Goal: Information Seeking & Learning: Learn about a topic

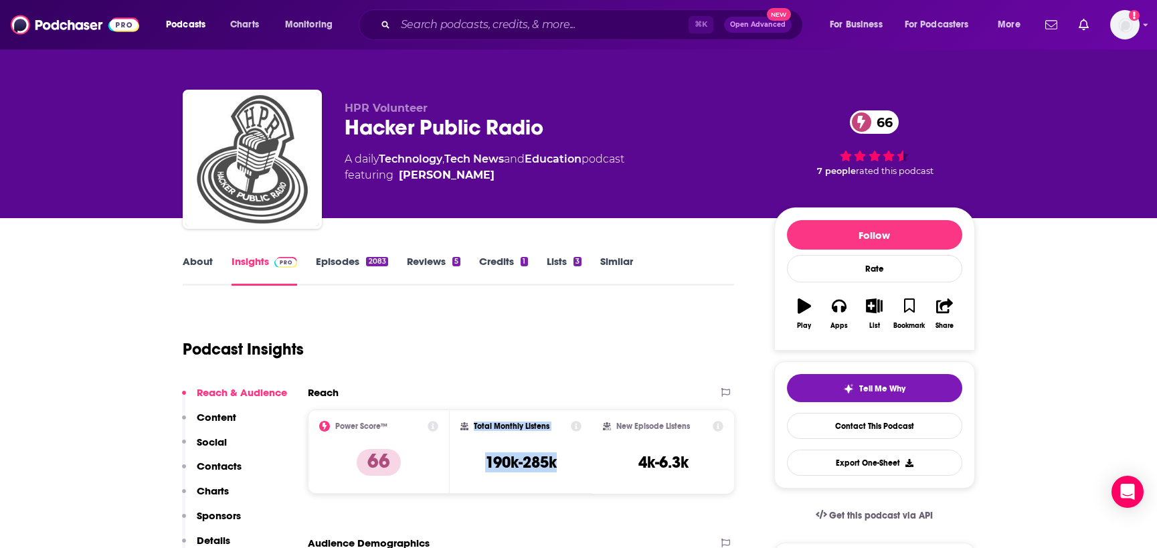
drag, startPoint x: 563, startPoint y: 458, endPoint x: 474, endPoint y: 430, distance: 93.5
click at [474, 430] on div "Total Monthly Listens 190k-285k" at bounding box center [520, 452] width 121 height 62
copy div "Total Monthly Listens 190k-285k"
click at [426, 26] on input "Search podcasts, credits, & more..." at bounding box center [542, 24] width 293 height 21
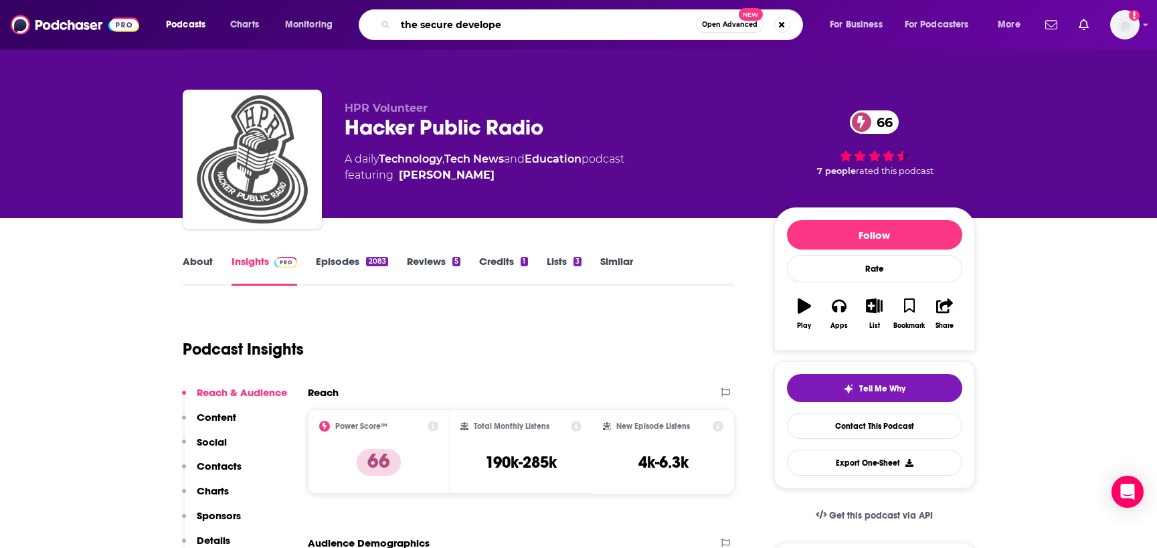
type input "the secure developer"
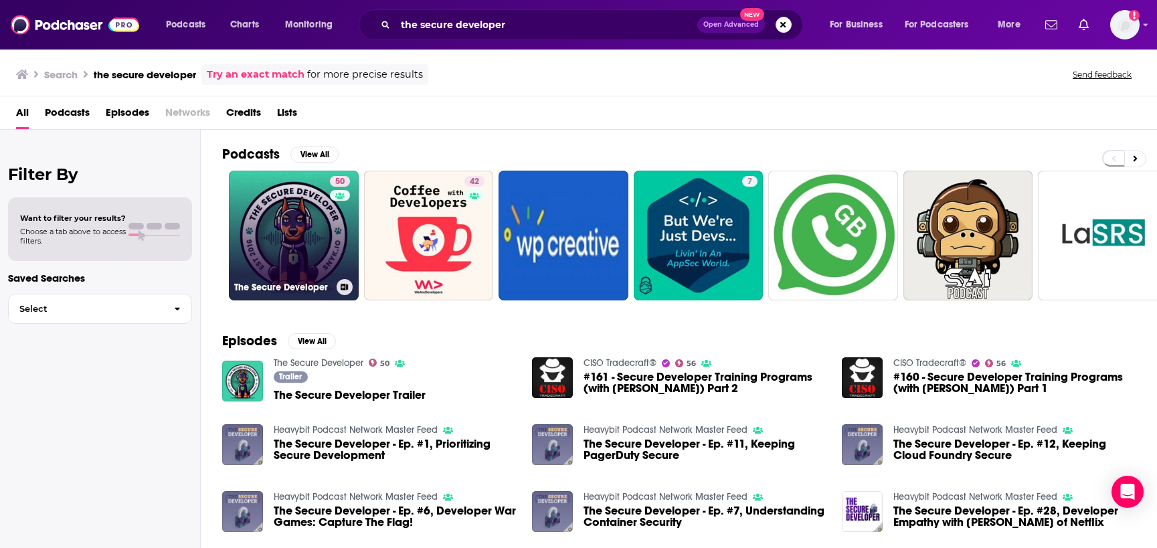
click at [276, 260] on link "50 The Secure Developer" at bounding box center [294, 236] width 130 height 130
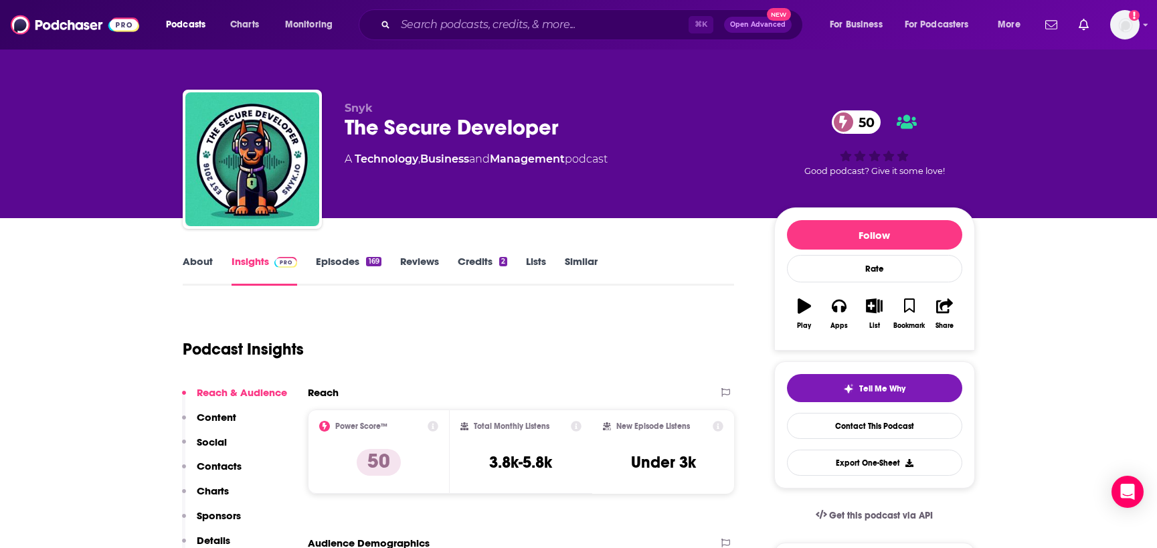
click at [334, 273] on link "Episodes 169" at bounding box center [348, 270] width 65 height 31
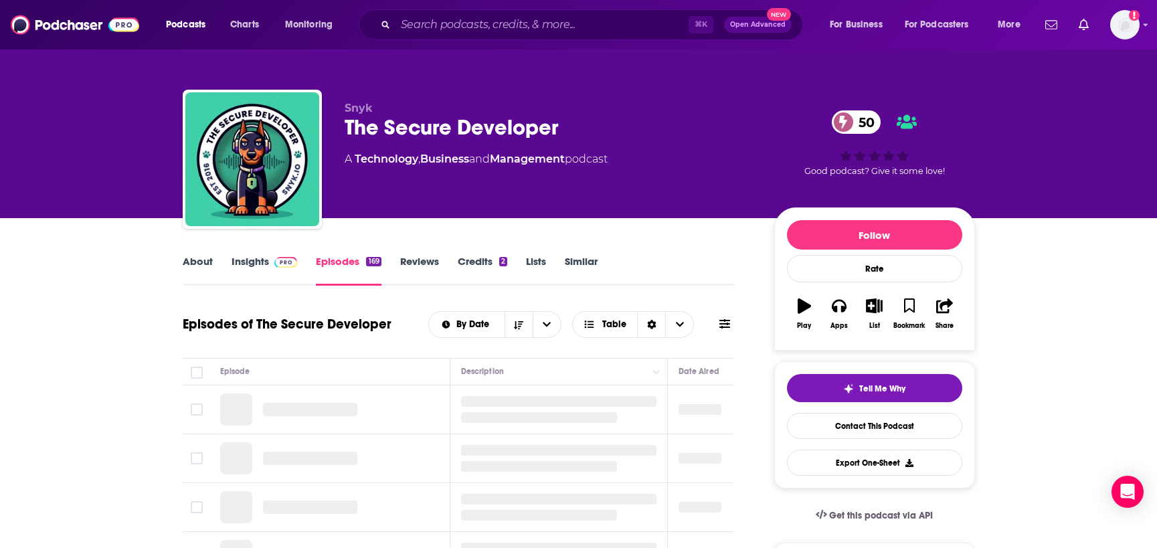
click at [285, 266] on img at bounding box center [285, 262] width 23 height 11
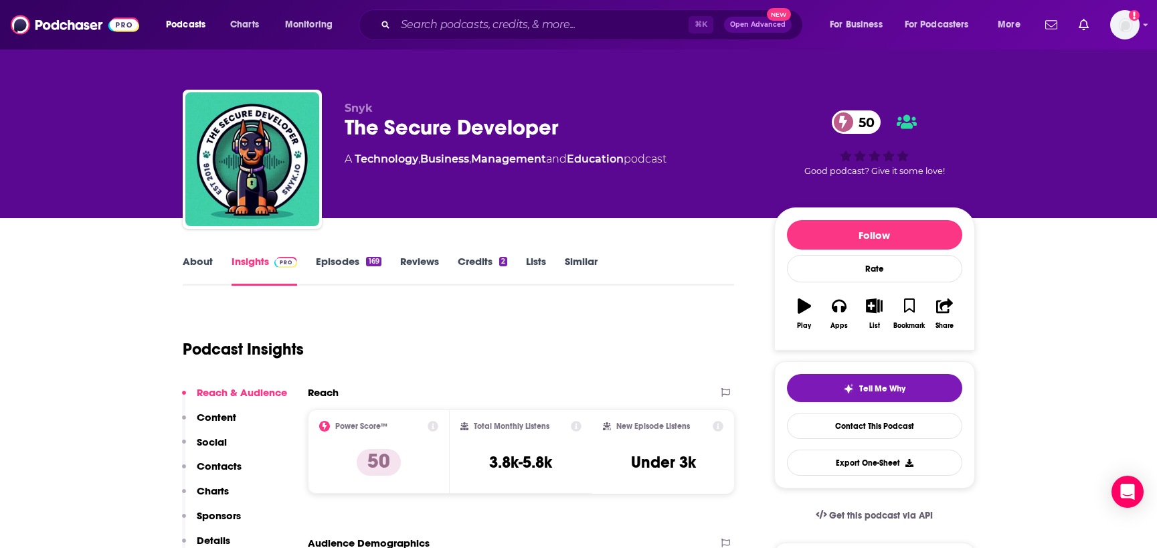
scroll to position [123, 0]
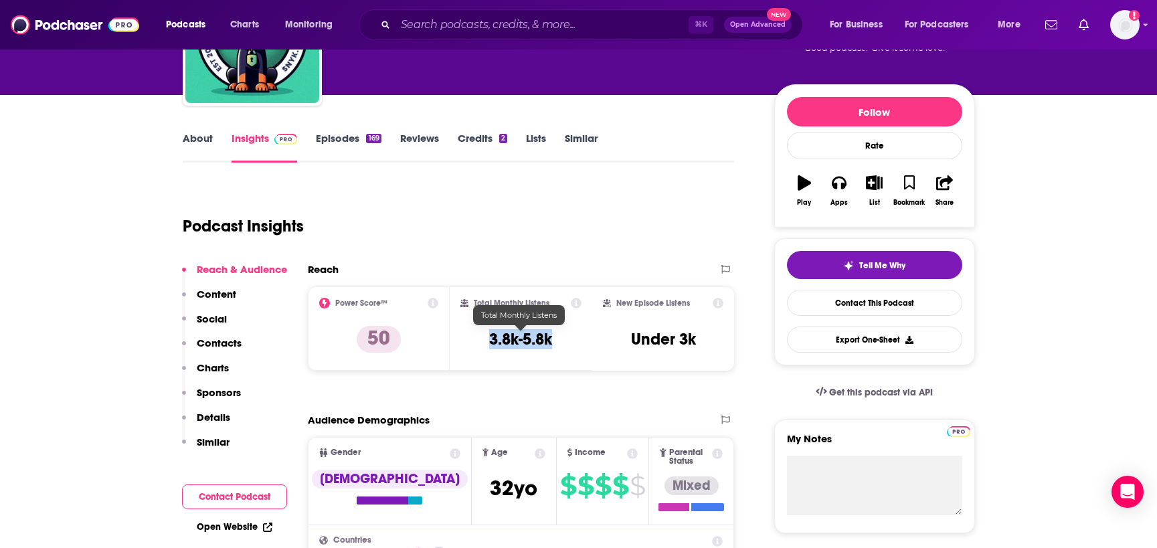
copy h3 "3.8k-5.8k"
drag, startPoint x: 553, startPoint y: 339, endPoint x: 490, endPoint y: 338, distance: 63.6
click at [490, 338] on div "Total Monthly Listens 3.8k-5.8k" at bounding box center [520, 329] width 121 height 62
click at [418, 21] on input "Search podcasts, credits, & more..." at bounding box center [542, 24] width 293 height 21
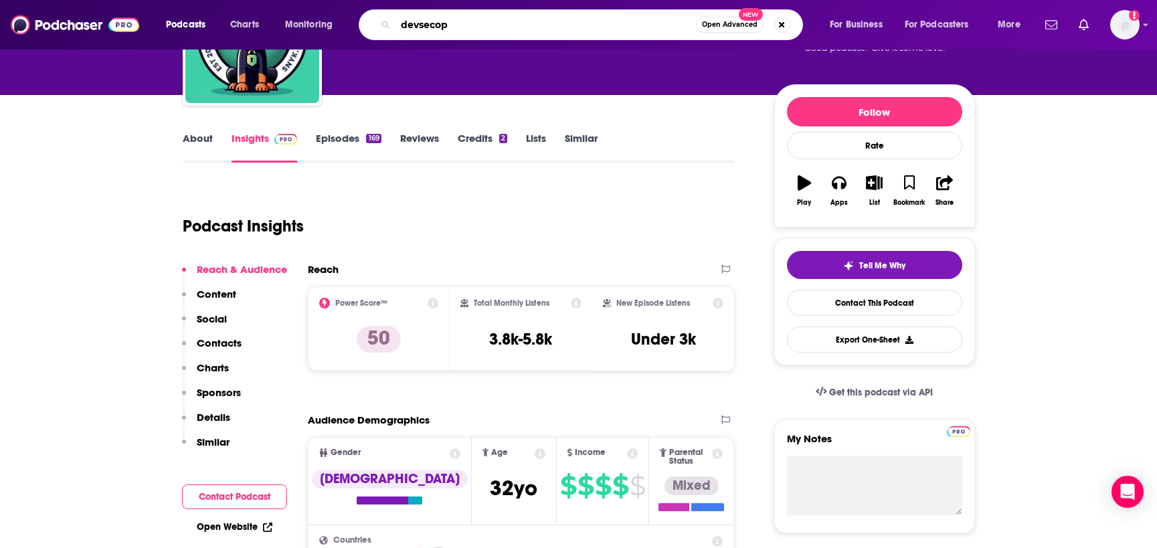
type input "devsecops"
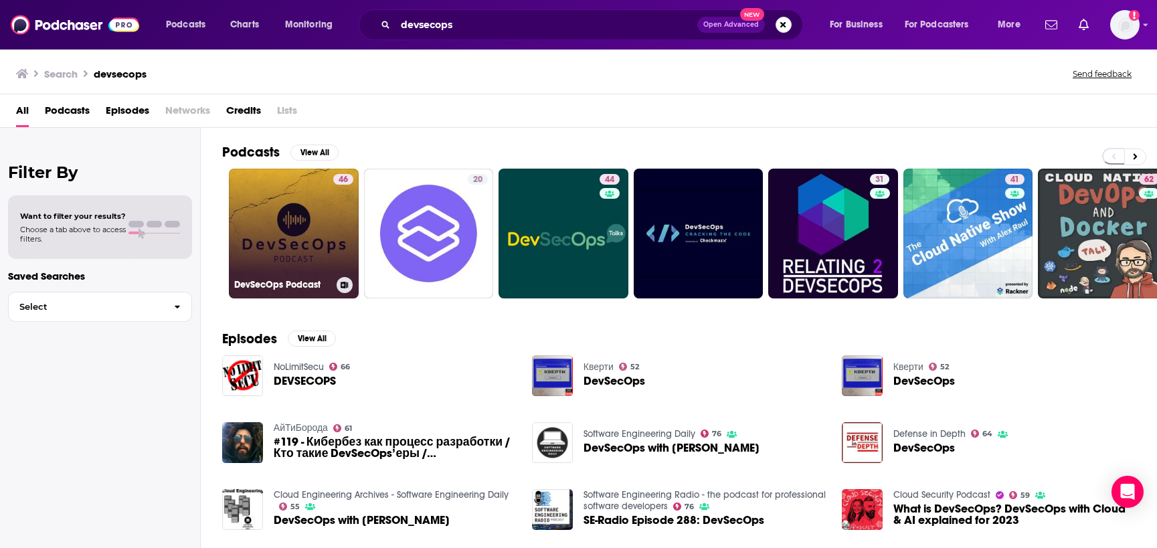
click at [325, 226] on link "46 DevSecOps Podcast" at bounding box center [294, 234] width 130 height 130
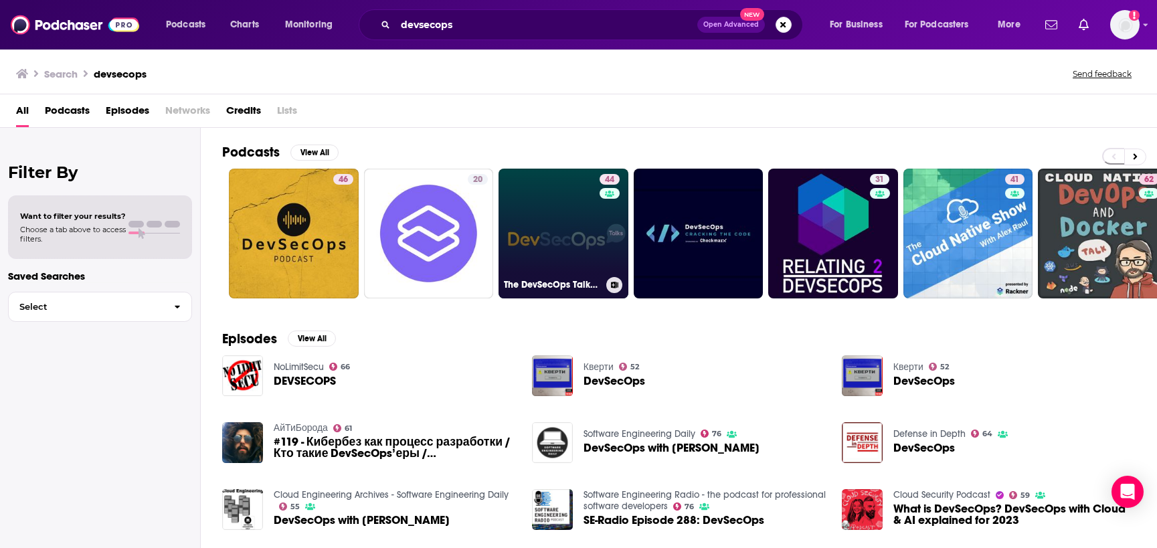
click at [535, 214] on link "44 The DevSecOps Talks Podcast" at bounding box center [564, 234] width 130 height 130
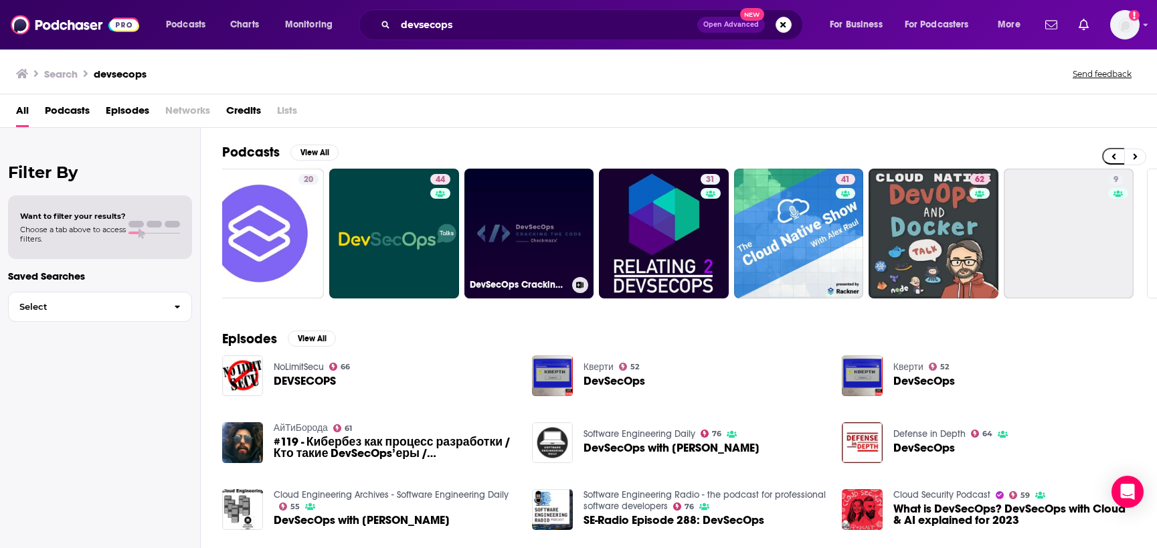
scroll to position [0, 171]
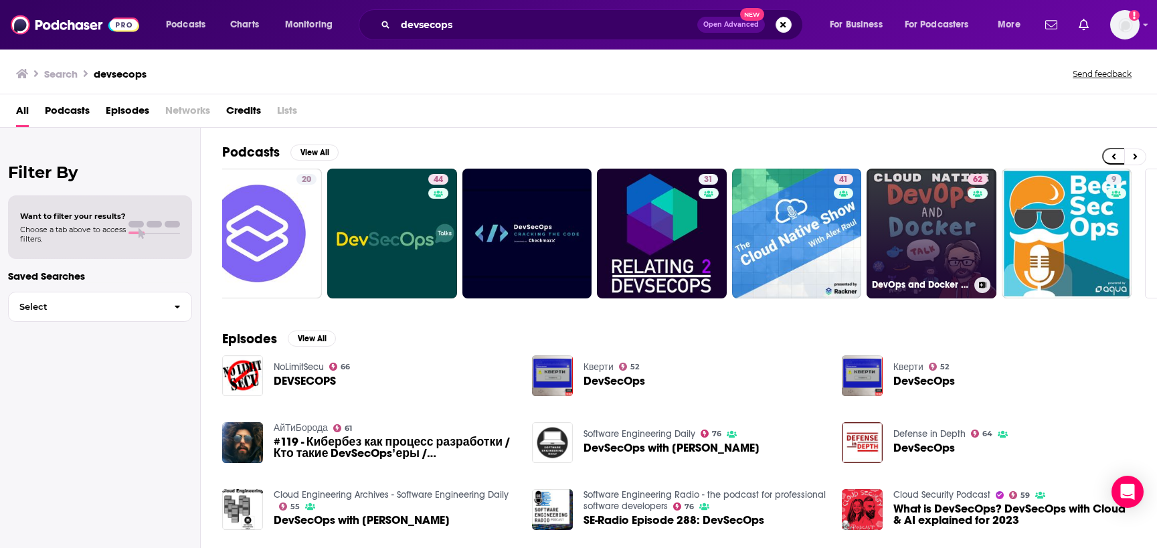
click at [955, 209] on link "62 DevOps and Docker Talk: Cloud Native Interviews and Tooling" at bounding box center [932, 234] width 130 height 130
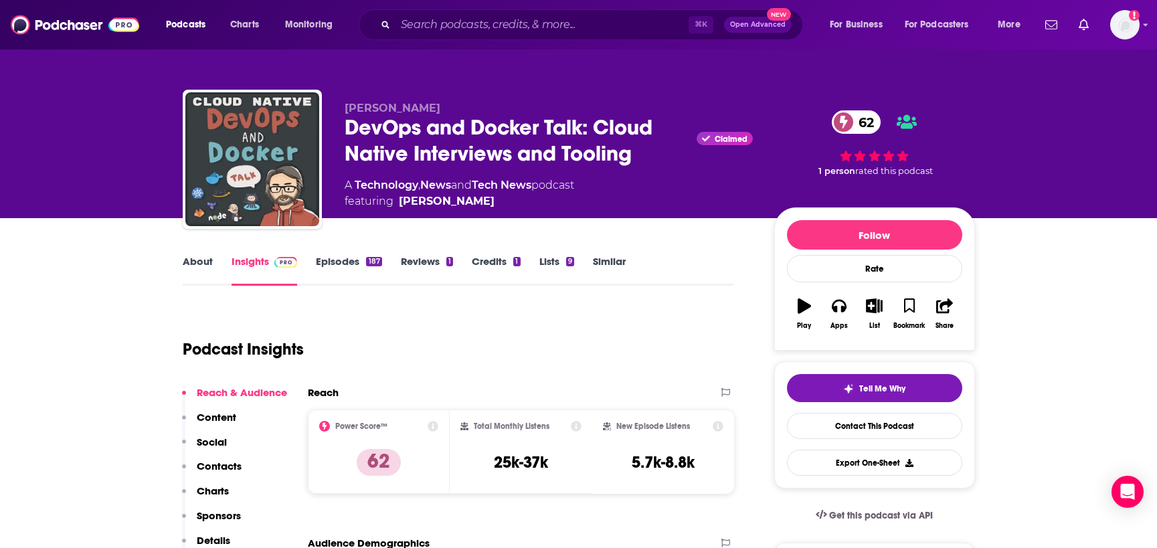
click at [209, 266] on link "About" at bounding box center [198, 270] width 30 height 31
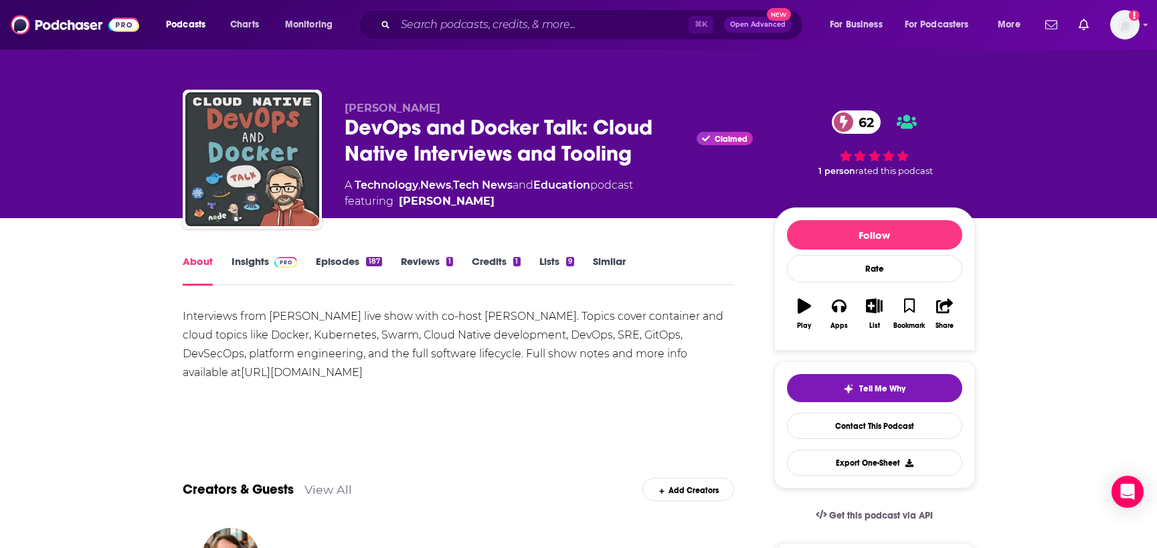
click at [236, 262] on link "Insights" at bounding box center [265, 270] width 66 height 31
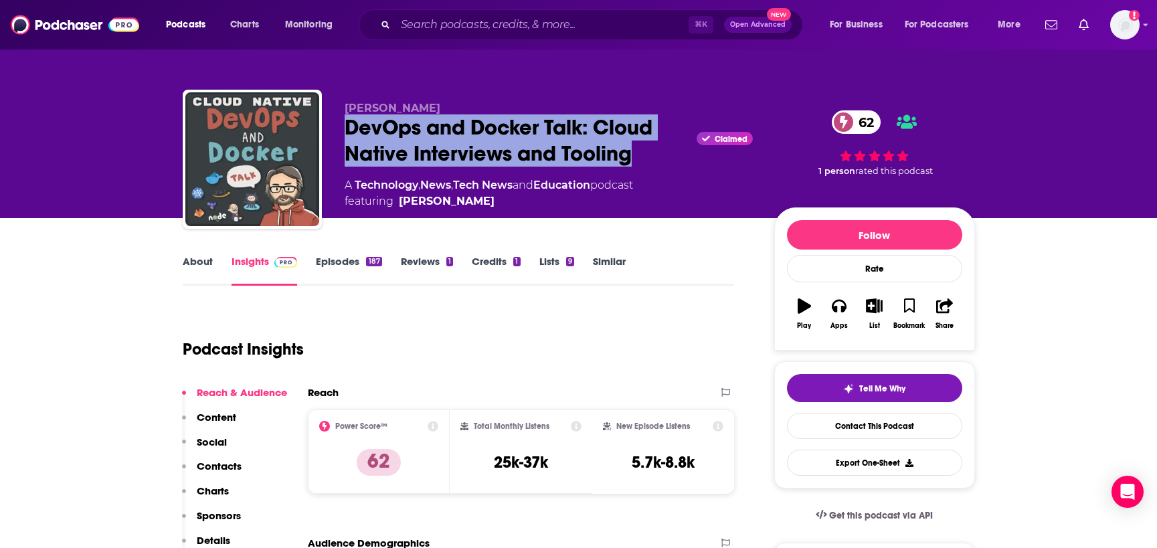
drag, startPoint x: 644, startPoint y: 158, endPoint x: 341, endPoint y: 130, distance: 304.5
click at [341, 130] on div "[PERSON_NAME] DevOps and Docker Talk: Cloud Native Interviews and Tooling Claim…" at bounding box center [579, 162] width 792 height 145
copy h2 "DevOps and Docker Talk: Cloud Native Interviews and Tooling"
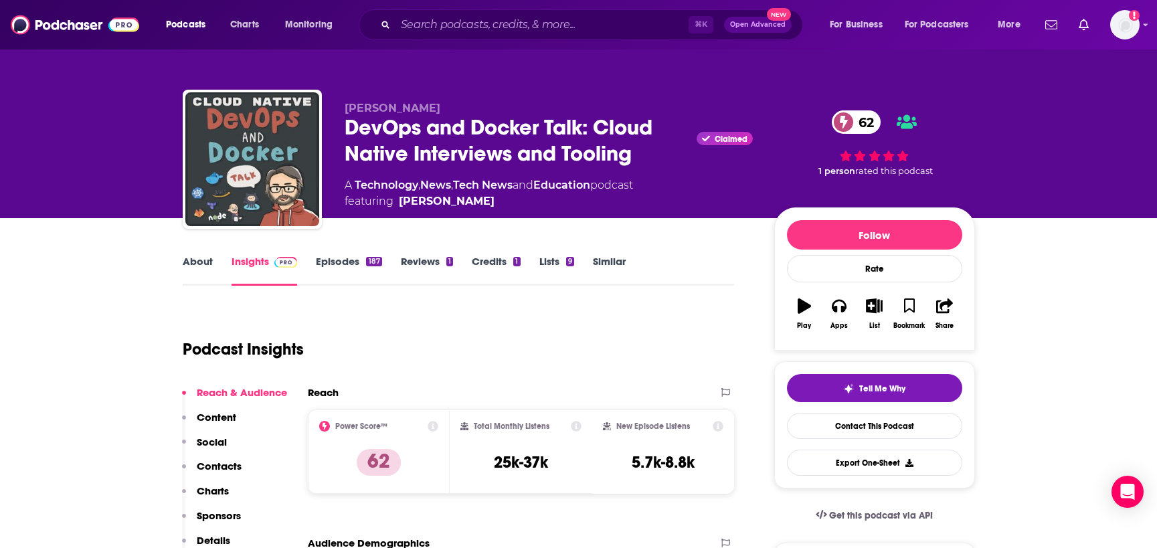
click at [546, 147] on div "DevOps and Docker Talk: Cloud Native Interviews and Tooling Claimed 62" at bounding box center [549, 140] width 408 height 52
drag, startPoint x: 557, startPoint y: 467, endPoint x: 496, endPoint y: 467, distance: 60.9
click at [496, 467] on div "Total Monthly Listens 25k-37k" at bounding box center [520, 452] width 121 height 62
copy h3 "25k-37k"
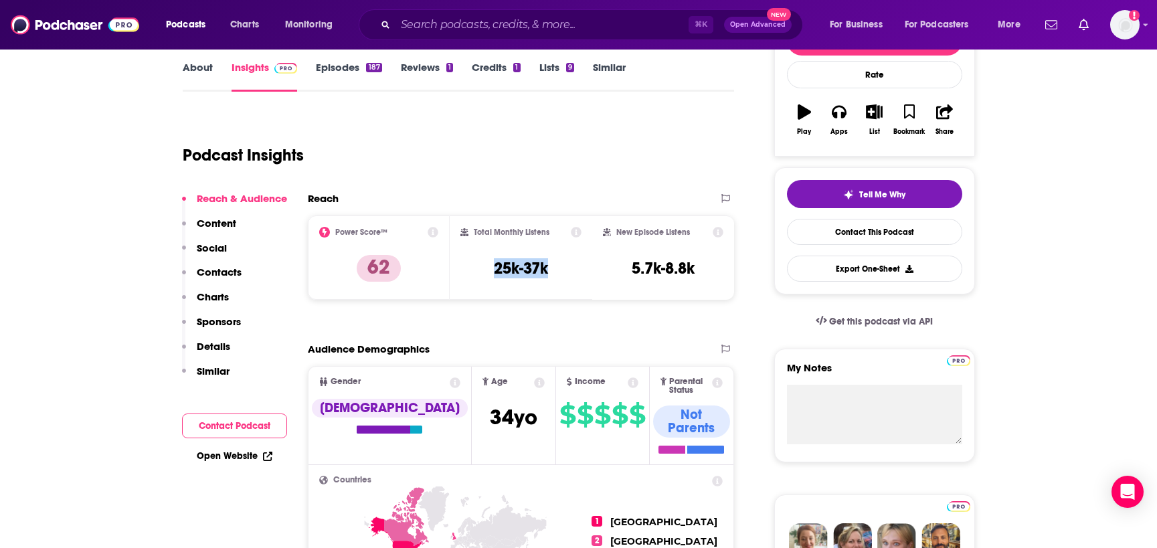
scroll to position [192, 0]
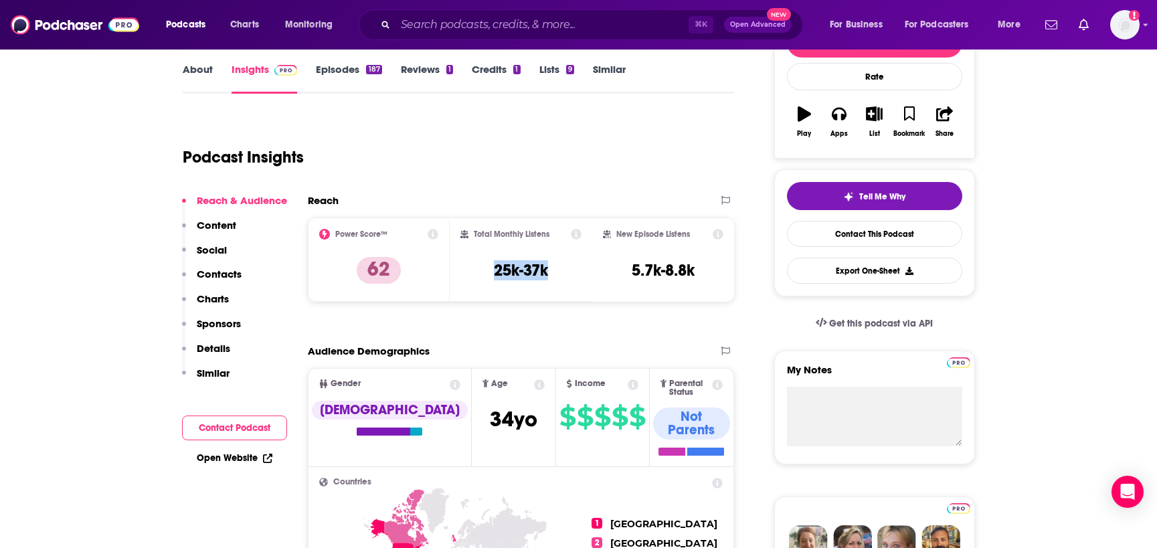
click at [192, 72] on link "About" at bounding box center [198, 78] width 30 height 31
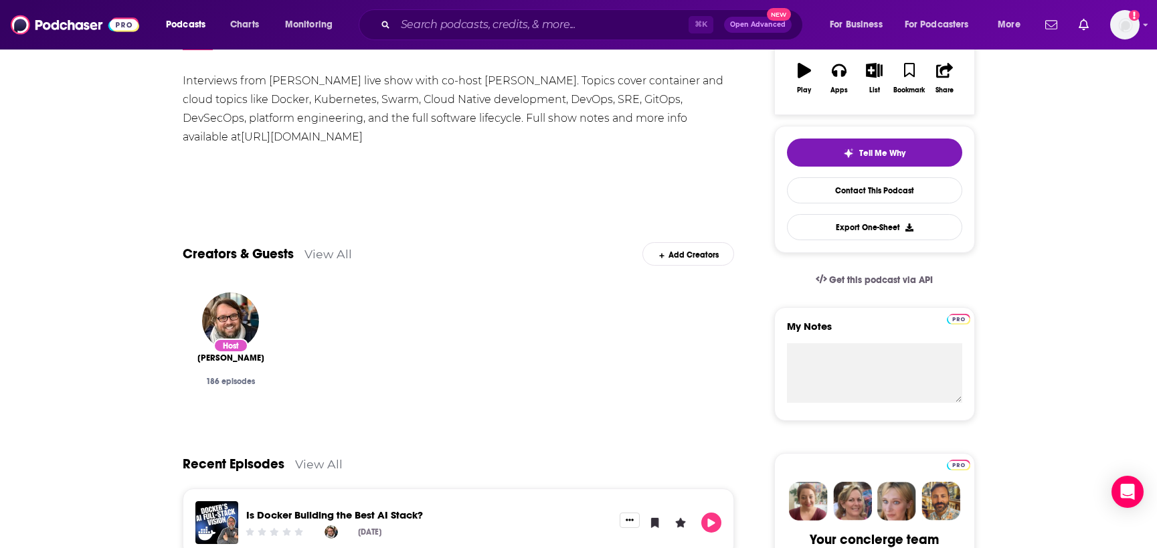
scroll to position [237, 0]
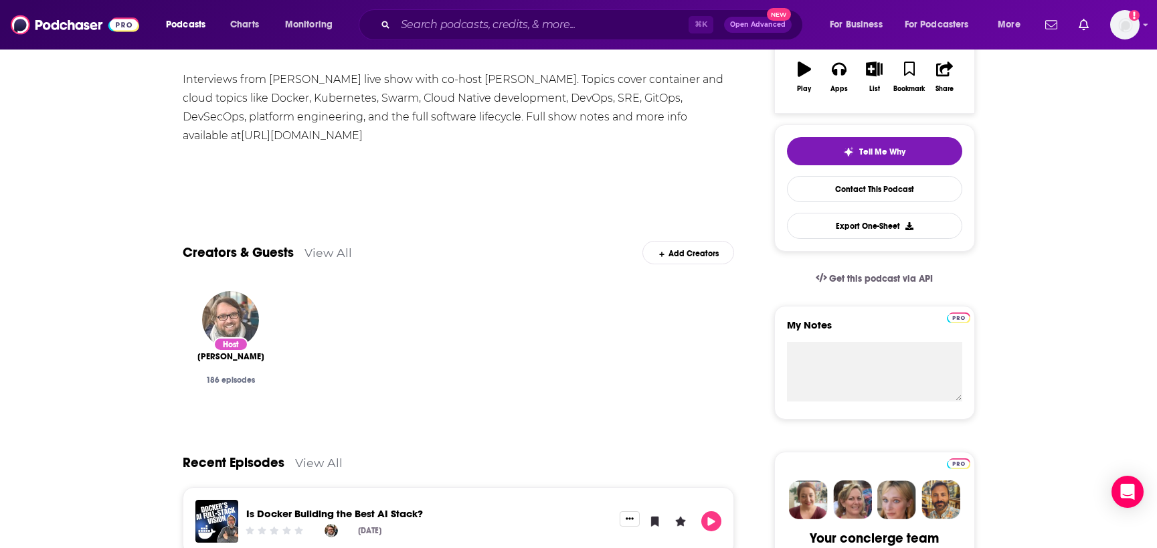
click at [245, 333] on img "Bret Fisher" at bounding box center [230, 319] width 57 height 57
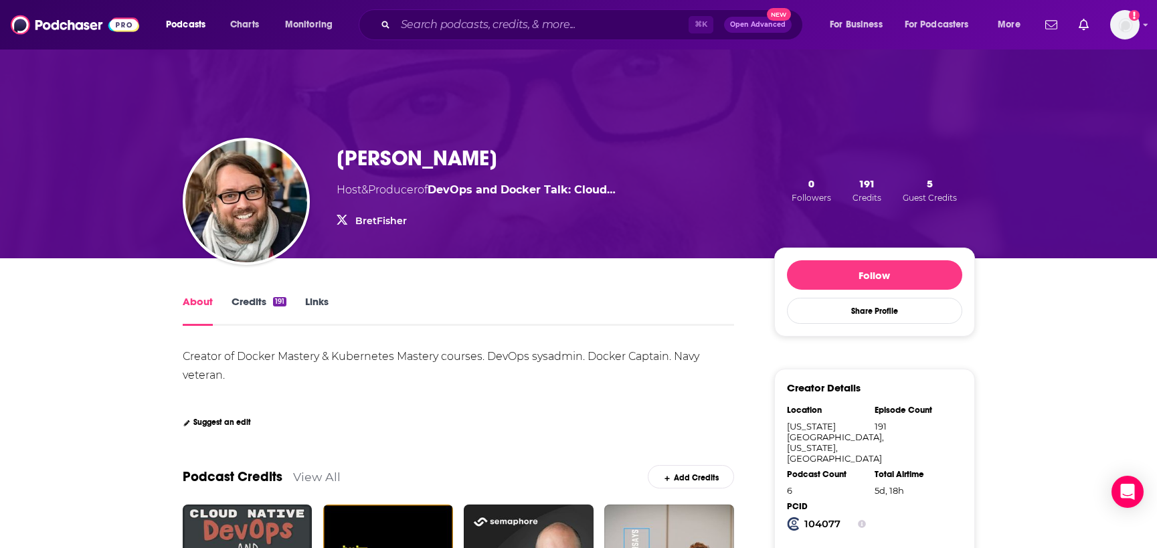
click at [383, 224] on link "BretFisher" at bounding box center [381, 221] width 52 height 12
click at [406, 30] on input "Search podcasts, credits, & more..." at bounding box center [542, 24] width 293 height 21
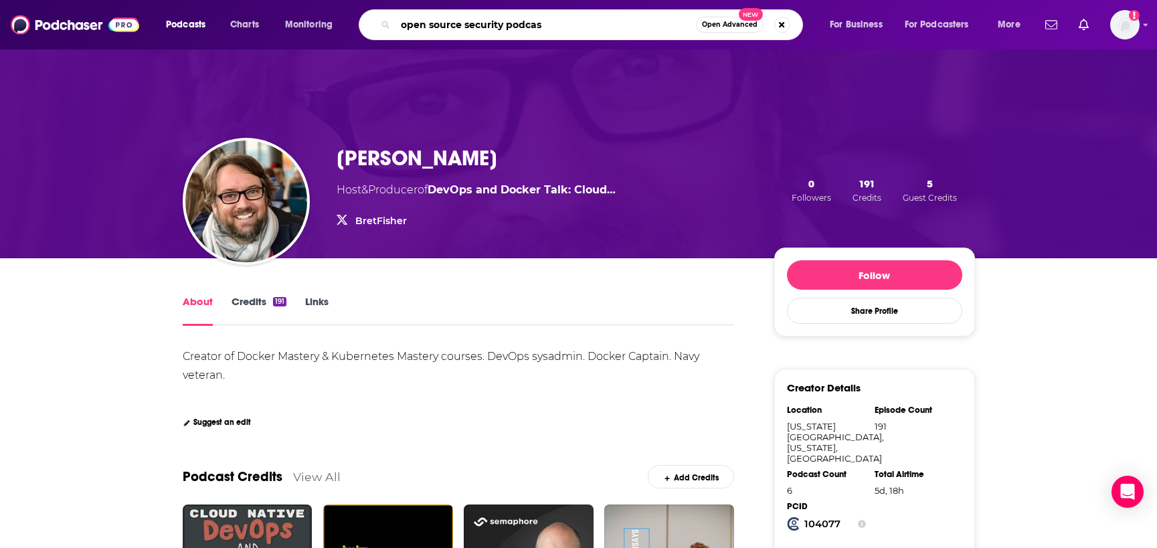
type input "open source security podcast"
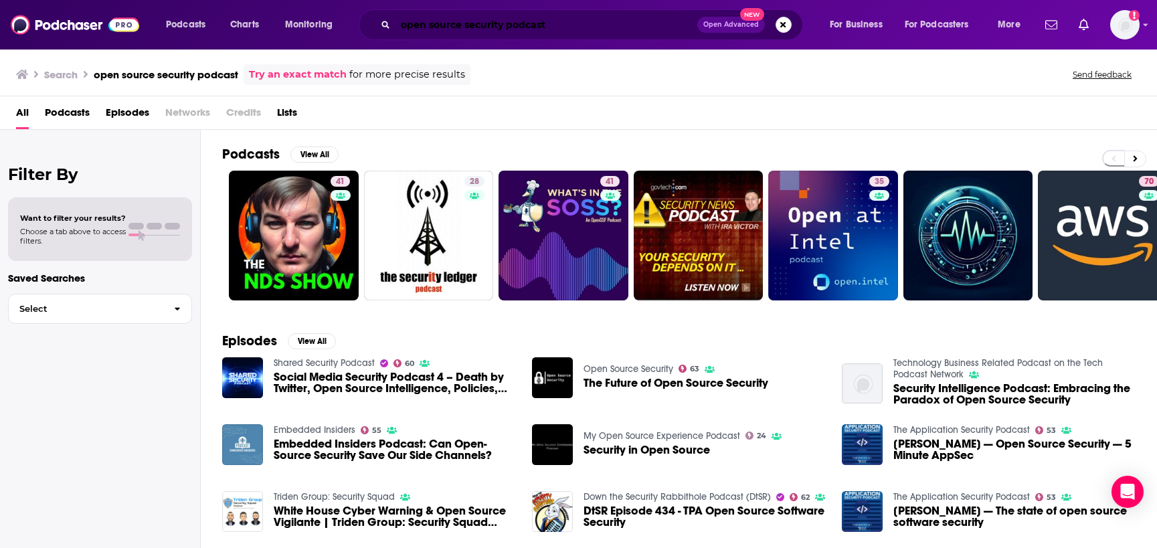
click at [507, 21] on input "open source security podcast" at bounding box center [547, 24] width 302 height 21
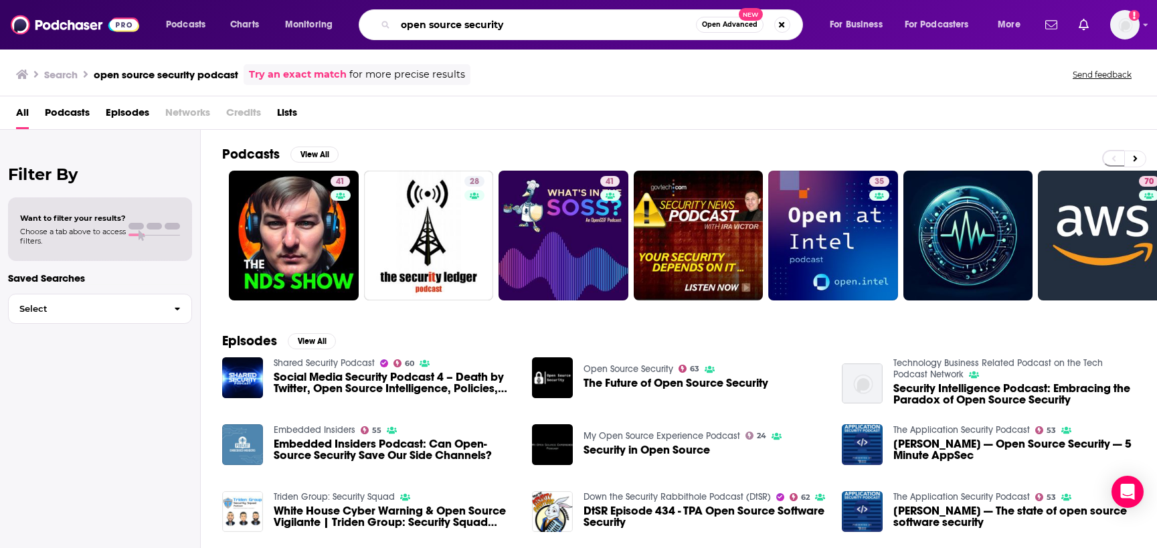
type input "open source security"
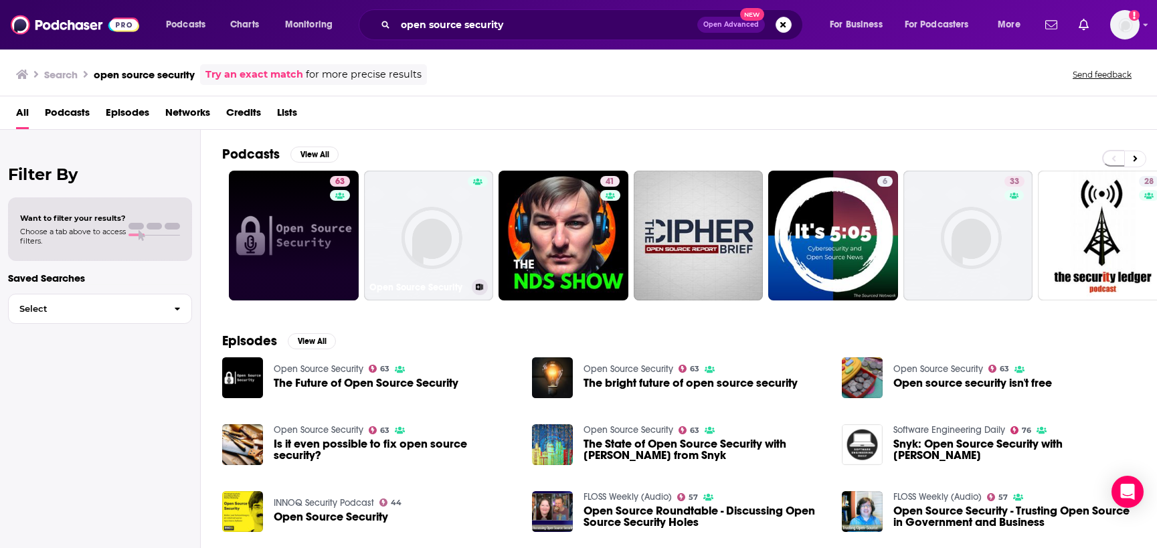
click at [292, 236] on link "63" at bounding box center [294, 236] width 130 height 130
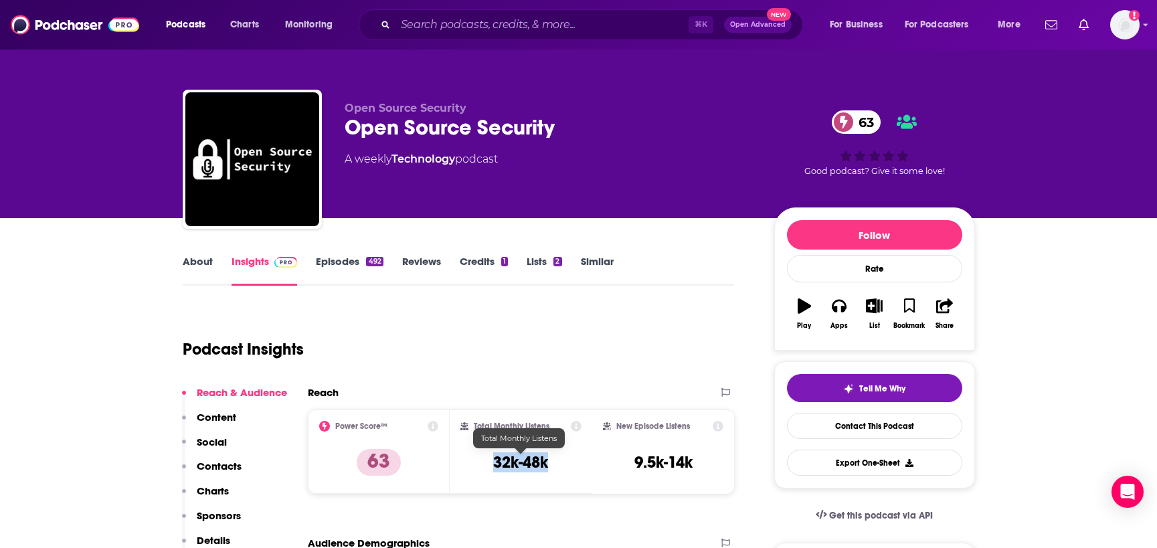
drag, startPoint x: 558, startPoint y: 462, endPoint x: 491, endPoint y: 462, distance: 67.6
click at [491, 462] on div "Total Monthly Listens 32k-48k" at bounding box center [520, 452] width 121 height 62
copy h3 "32k-48k"
click at [199, 262] on link "About" at bounding box center [198, 270] width 30 height 31
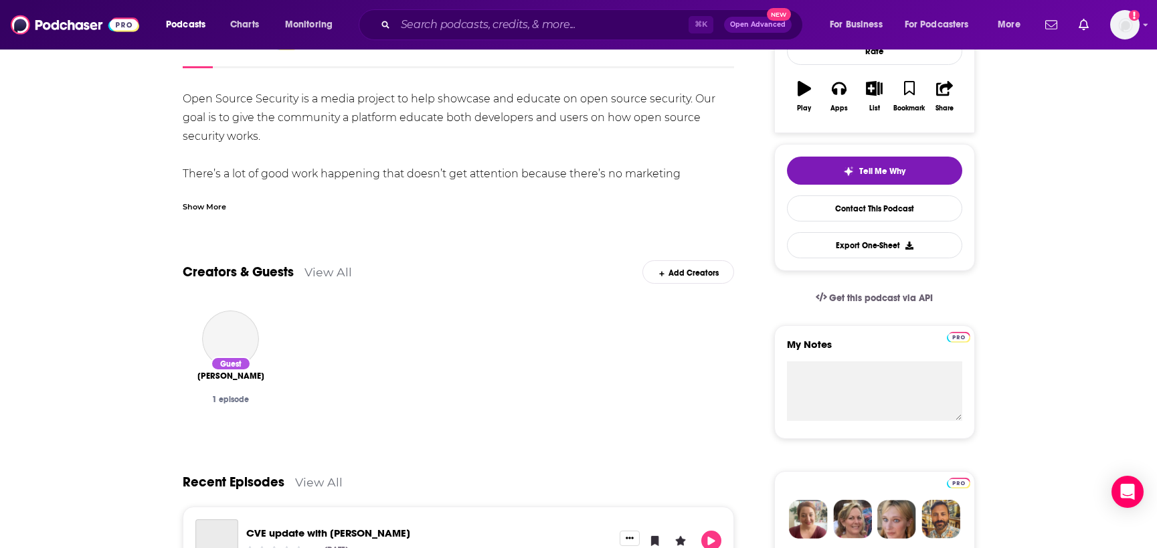
scroll to position [217, 0]
click at [208, 209] on div "Show More" at bounding box center [204, 206] width 43 height 13
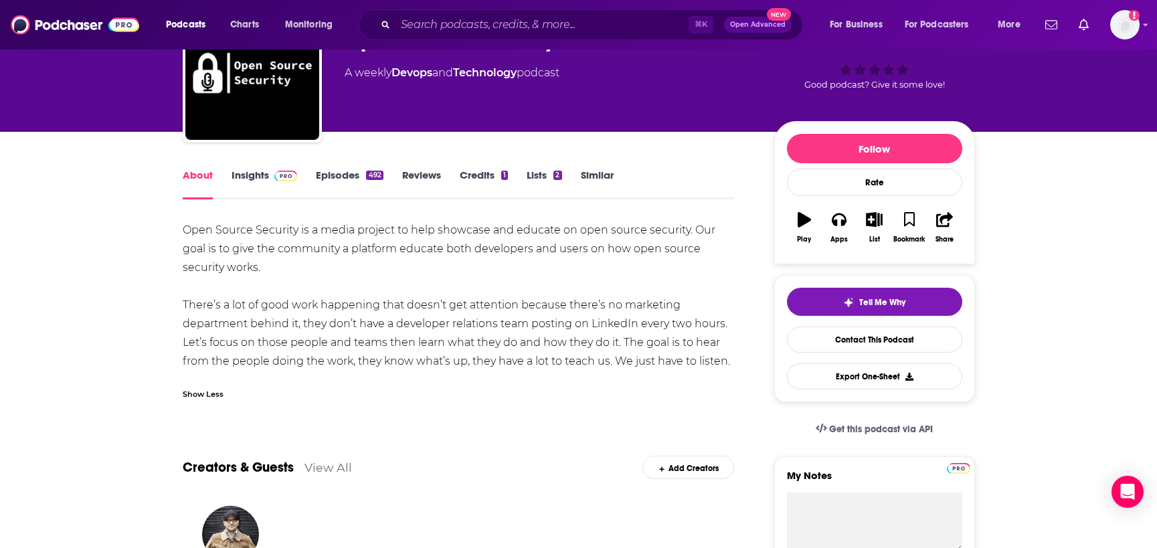
scroll to position [0, 0]
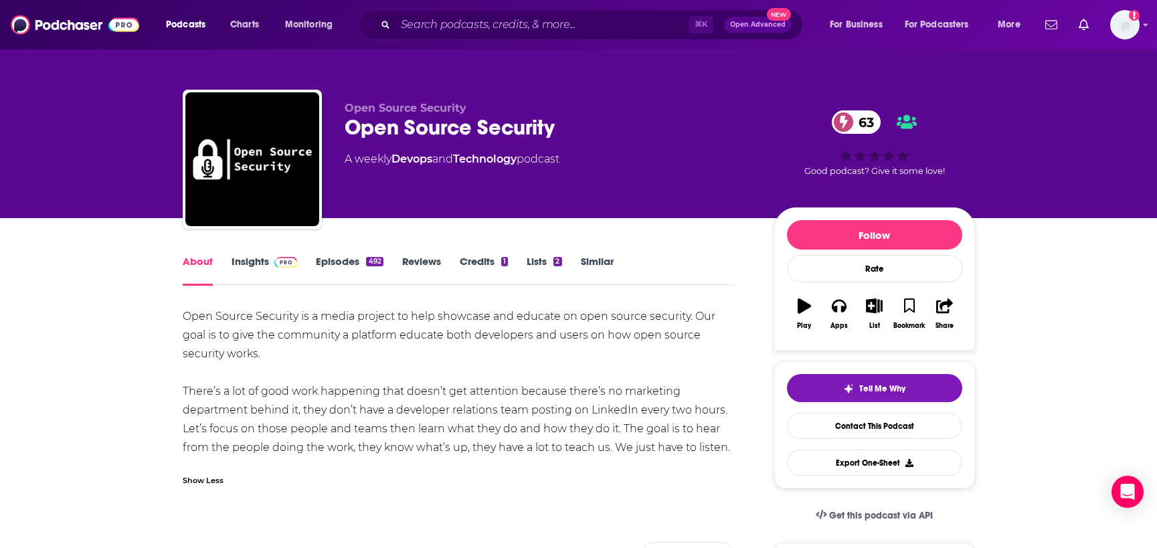
click at [335, 258] on link "Episodes 492" at bounding box center [349, 270] width 67 height 31
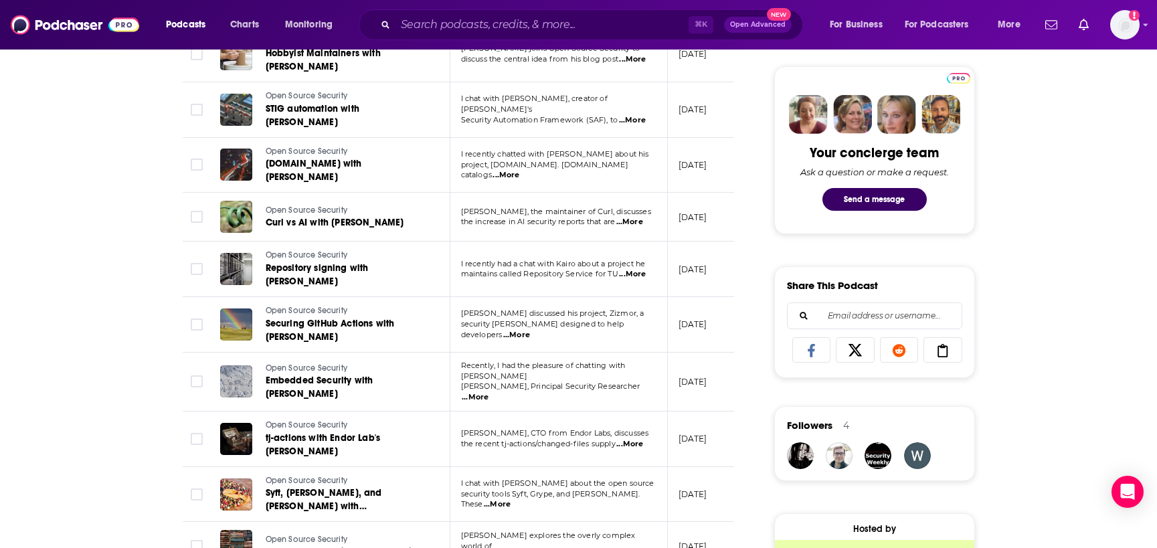
scroll to position [624, 0]
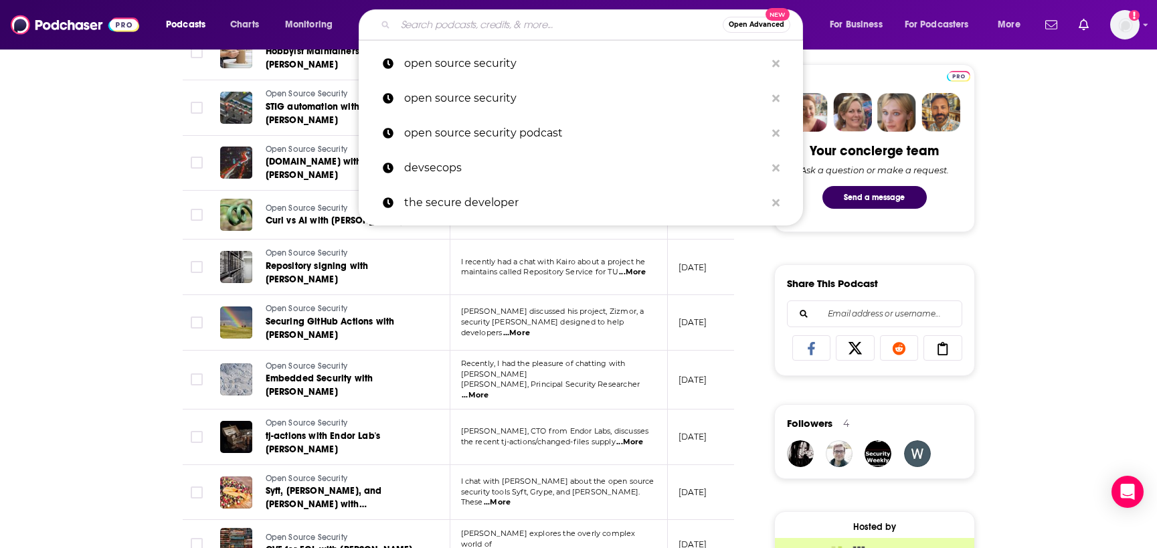
click at [492, 26] on input "Search podcasts, credits, & more..." at bounding box center [559, 24] width 327 height 21
paste input "Security. Cryptography. Whatever."
type input "Security. Cryptography. Whatever."
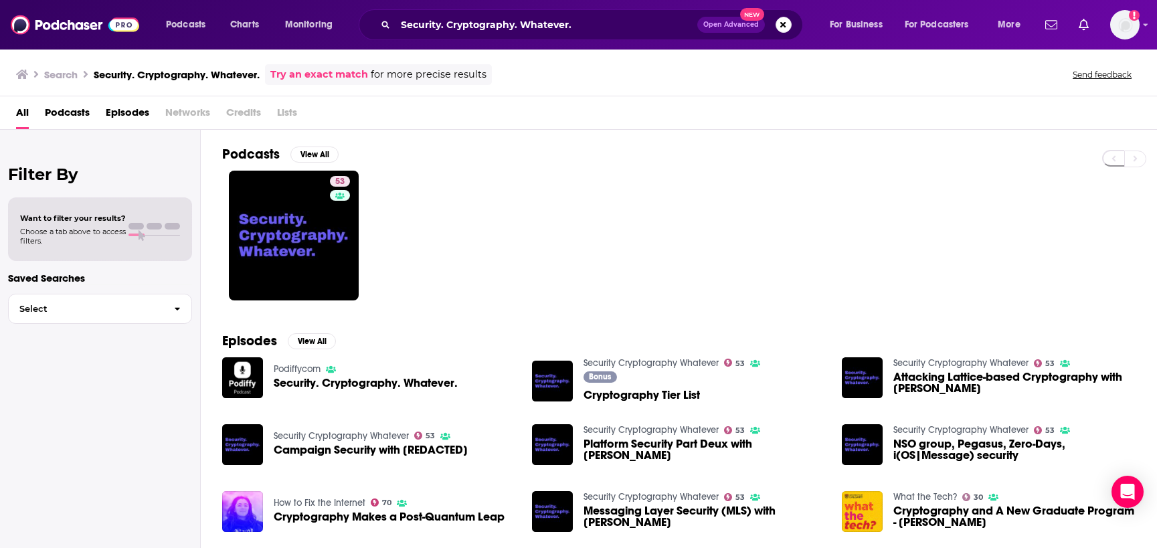
click at [389, 388] on span "Security. Cryptography. Whatever." at bounding box center [366, 382] width 184 height 11
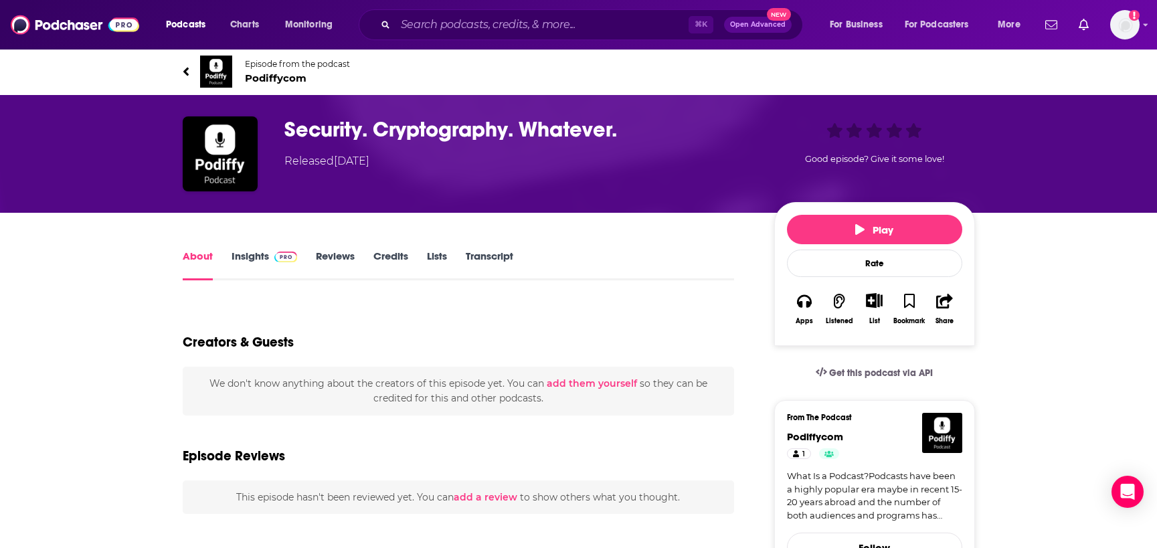
click at [268, 265] on link "Insights" at bounding box center [265, 265] width 66 height 31
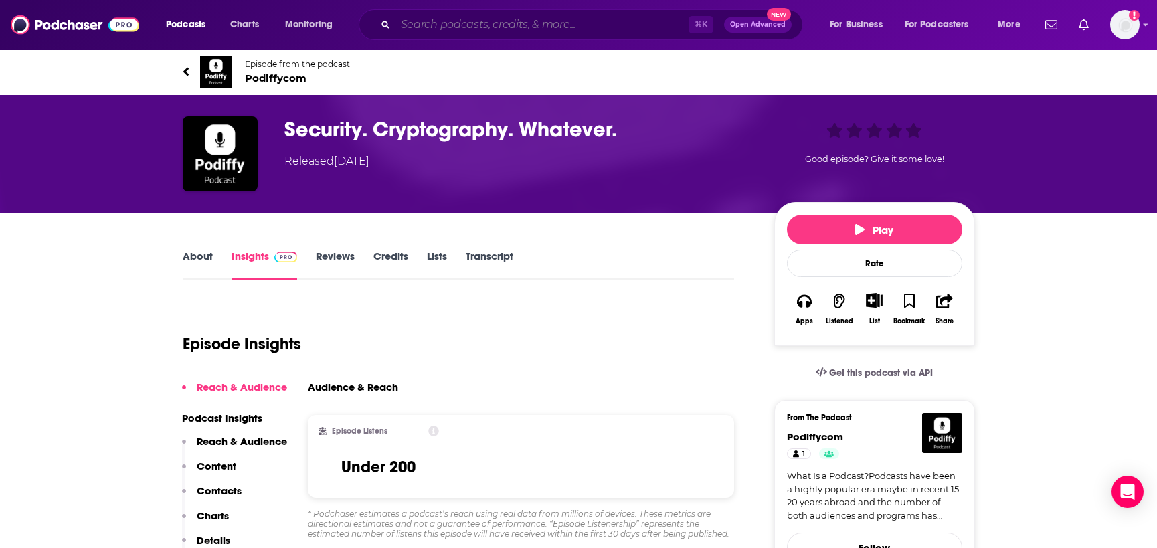
click at [427, 16] on input "Search podcasts, credits, & more..." at bounding box center [542, 24] width 293 height 21
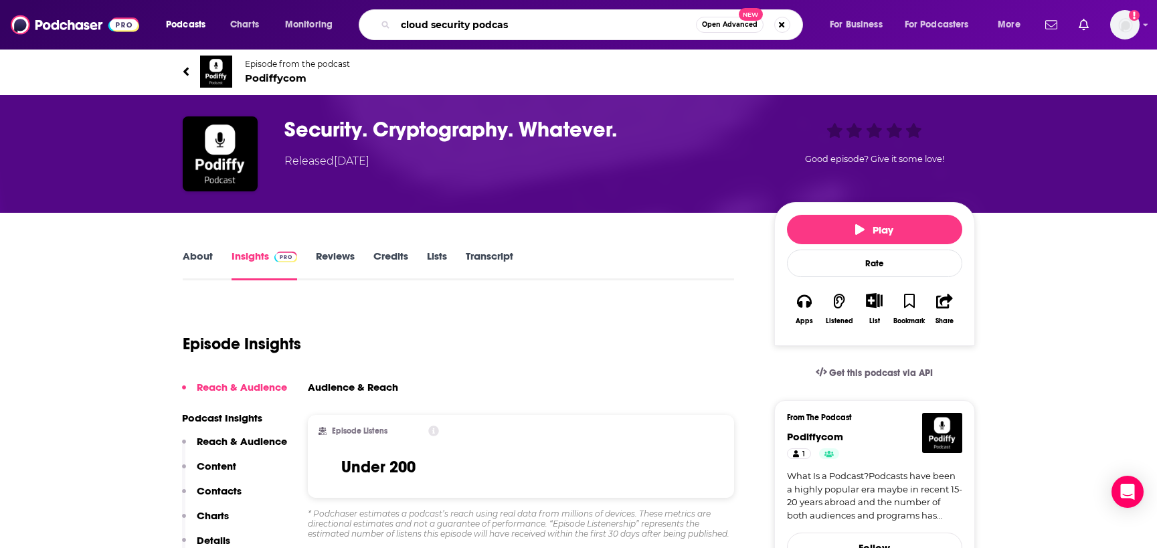
type input "cloud security podcast"
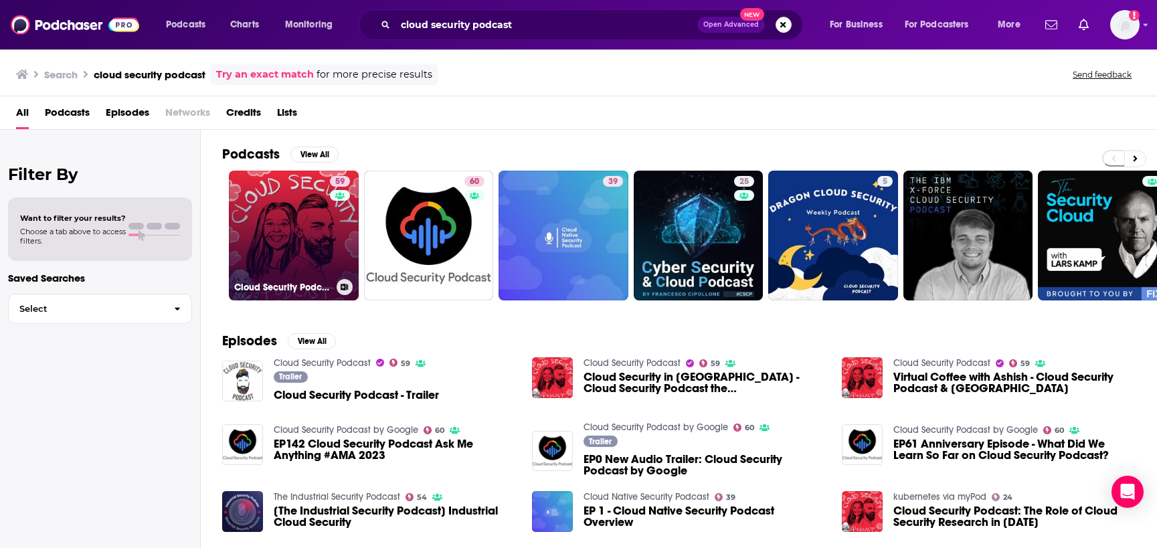
click at [300, 242] on link "59 Cloud Security Podcast" at bounding box center [294, 236] width 130 height 130
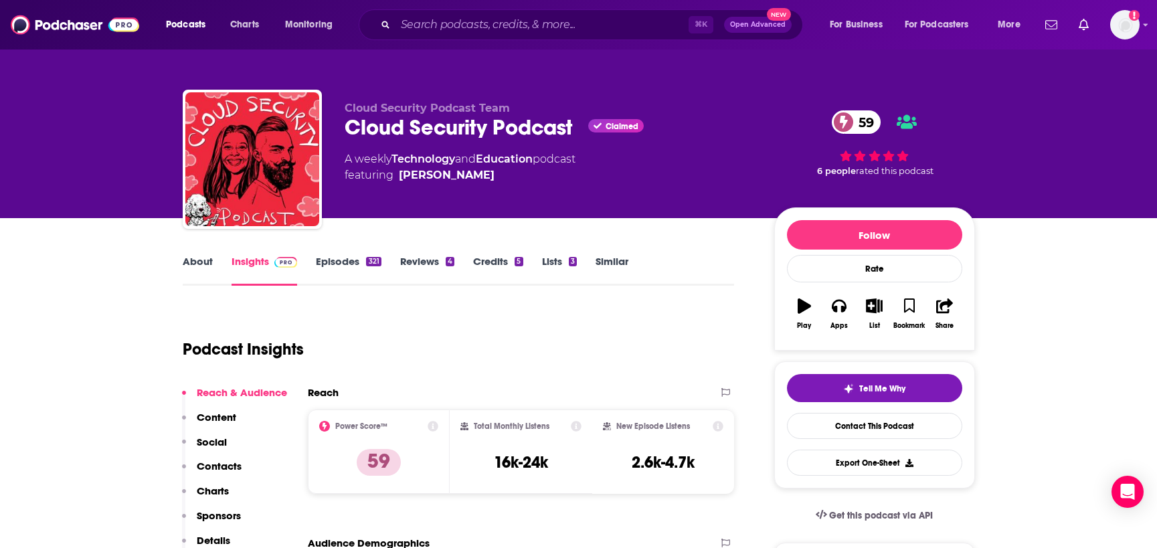
click at [205, 270] on link "About" at bounding box center [198, 270] width 30 height 31
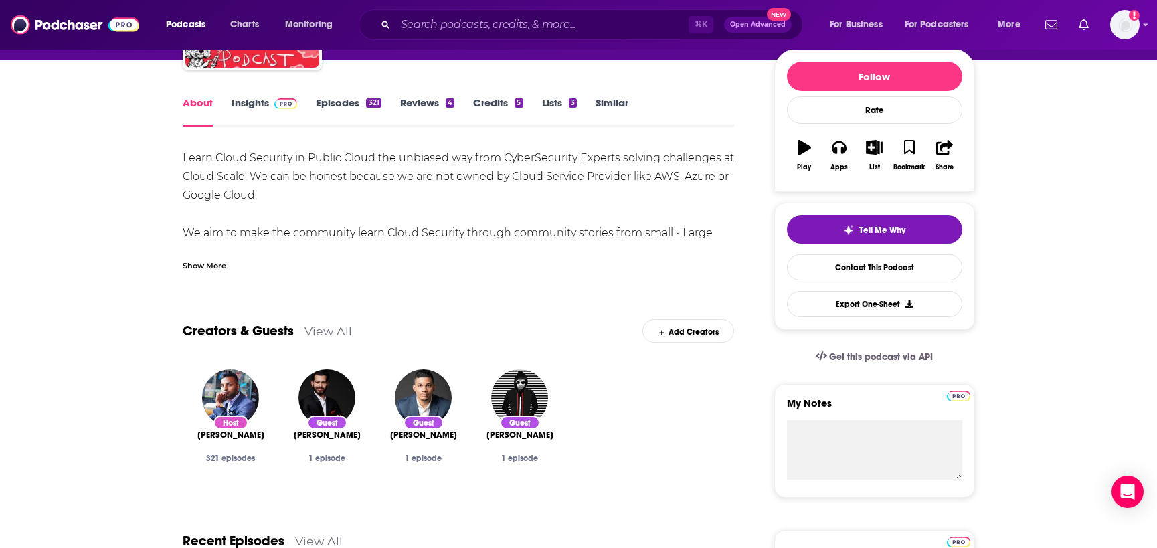
scroll to position [161, 0]
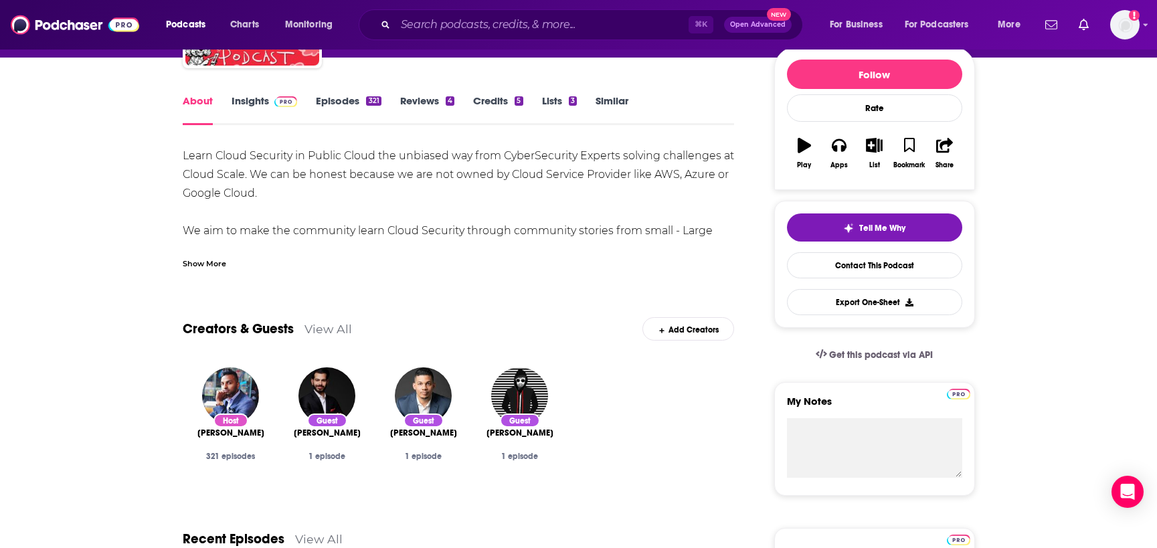
click at [253, 100] on link "Insights" at bounding box center [265, 109] width 66 height 31
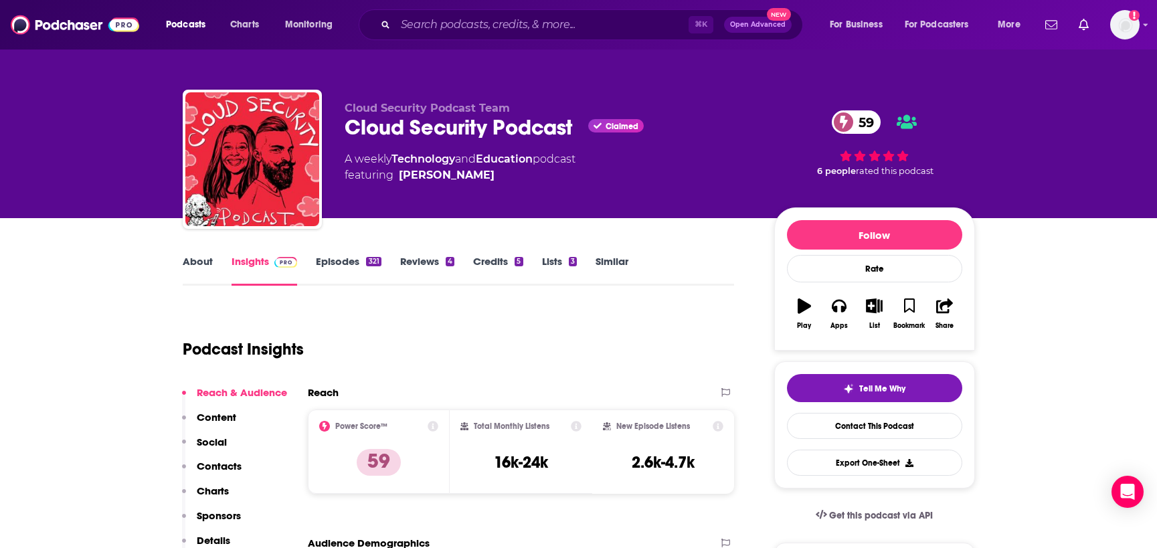
click at [198, 260] on link "About" at bounding box center [198, 270] width 30 height 31
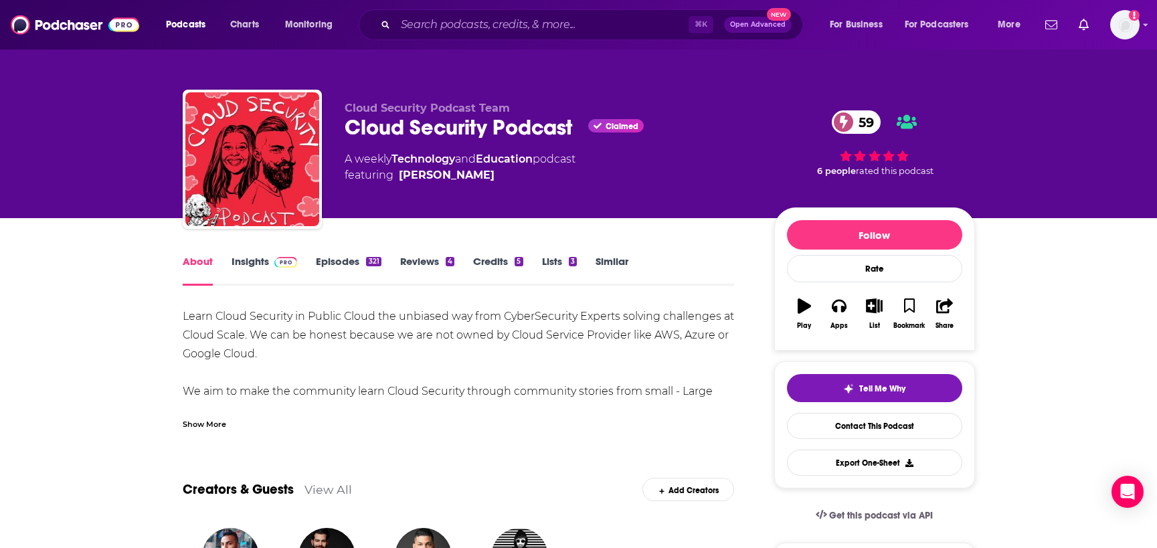
click at [272, 271] on link "Insights" at bounding box center [265, 270] width 66 height 31
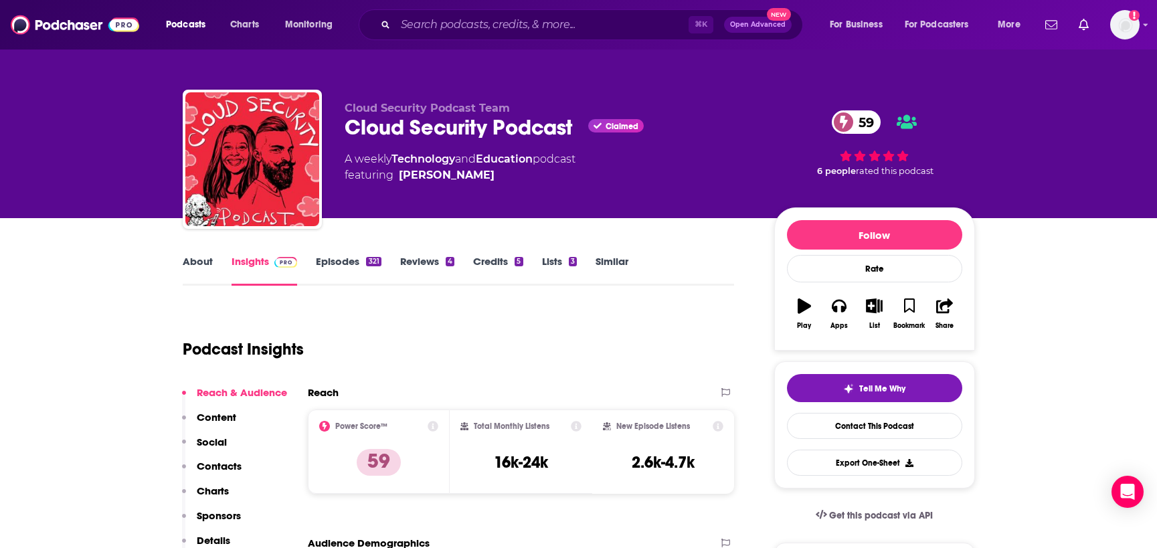
drag, startPoint x: 483, startPoint y: 178, endPoint x: 463, endPoint y: 176, distance: 19.5
click at [465, 177] on span "featuring [PERSON_NAME]" at bounding box center [460, 175] width 231 height 16
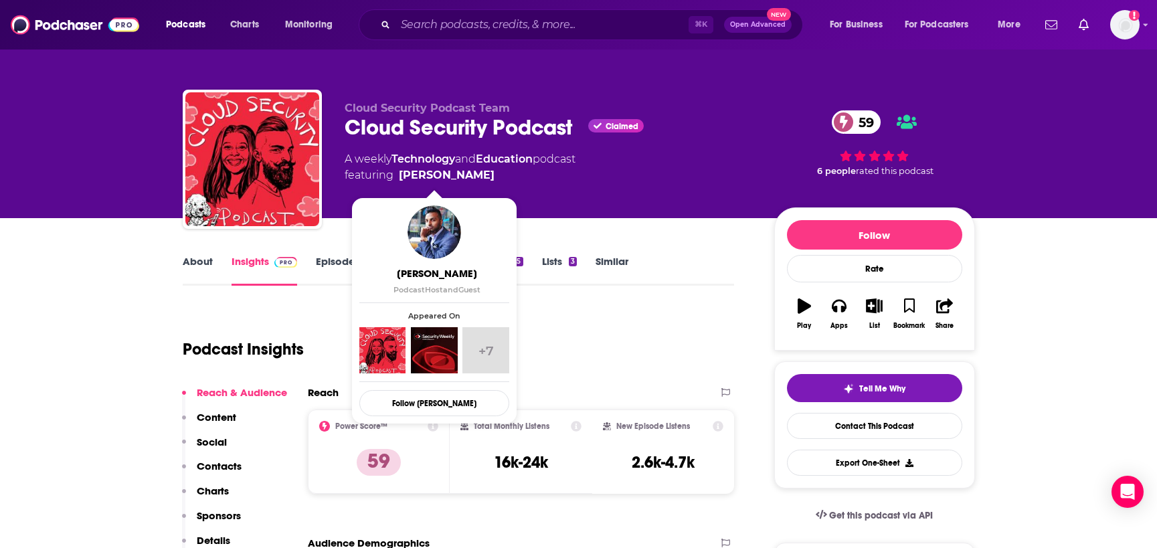
copy span "[PERSON_NAME][DATE]"
drag, startPoint x: 474, startPoint y: 175, endPoint x: 466, endPoint y: 178, distance: 7.8
click at [467, 178] on span "featuring [PERSON_NAME]" at bounding box center [460, 175] width 231 height 16
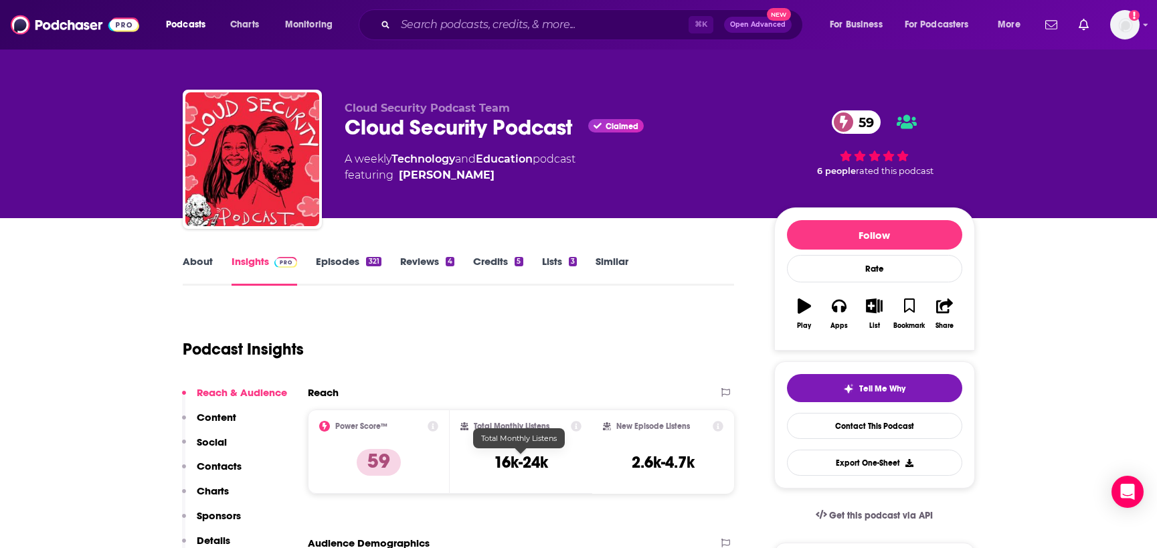
click at [485, 469] on div "Total Monthly Listens 16k-24k" at bounding box center [520, 452] width 121 height 62
drag, startPoint x: 502, startPoint y: 463, endPoint x: 562, endPoint y: 464, distance: 60.2
click at [562, 464] on div "Total Monthly Listens 16k-24k" at bounding box center [520, 452] width 121 height 62
copy h3 "16k-24k"
click at [446, 27] on input "Search podcasts, credits, & more..." at bounding box center [542, 24] width 293 height 21
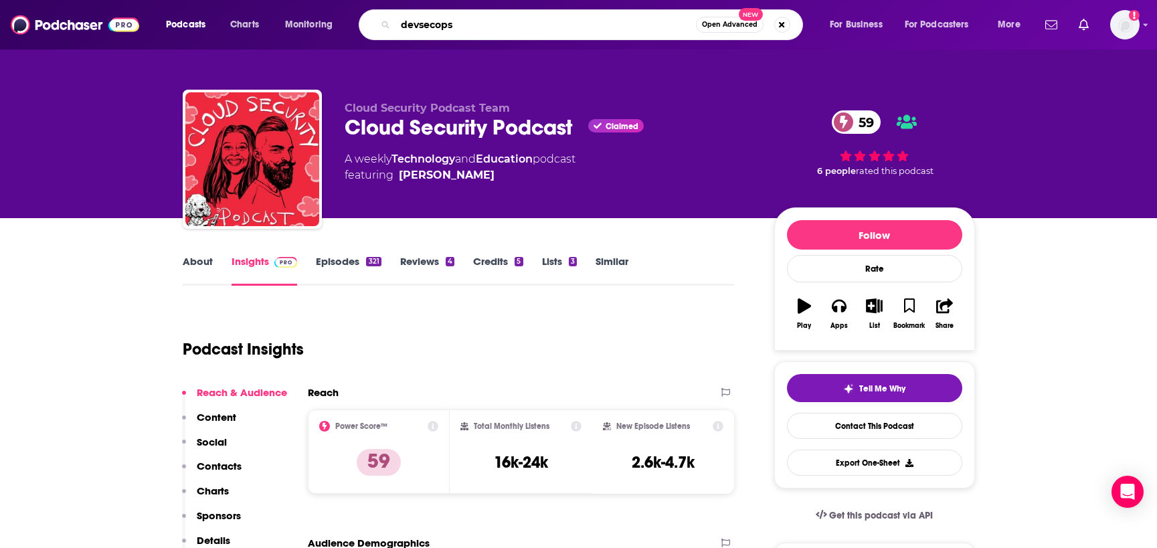
type input "devsecops"
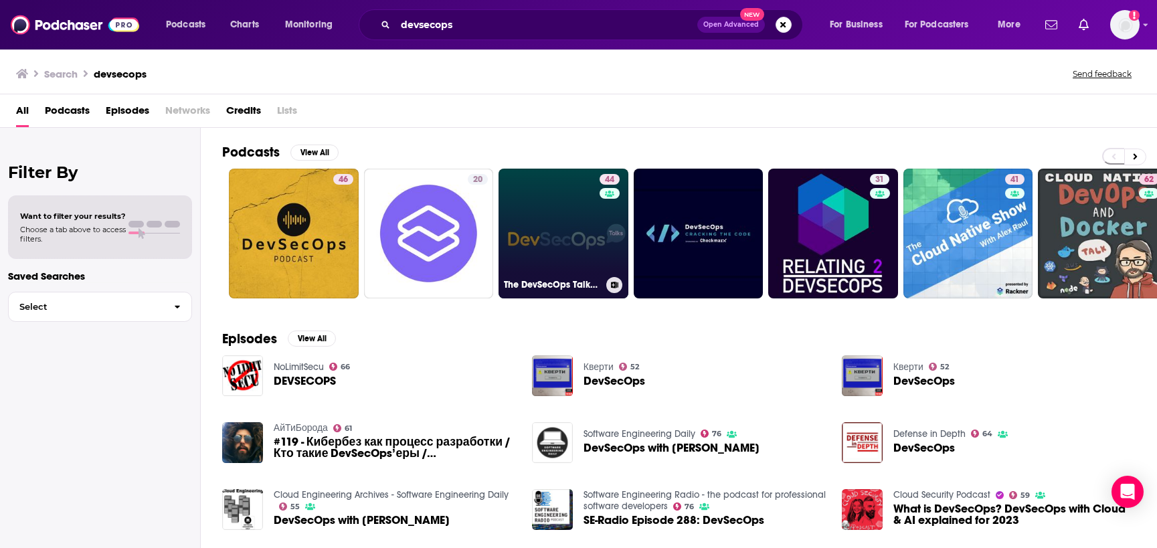
click at [523, 262] on link "44 The DevSecOps Talks Podcast" at bounding box center [564, 234] width 130 height 130
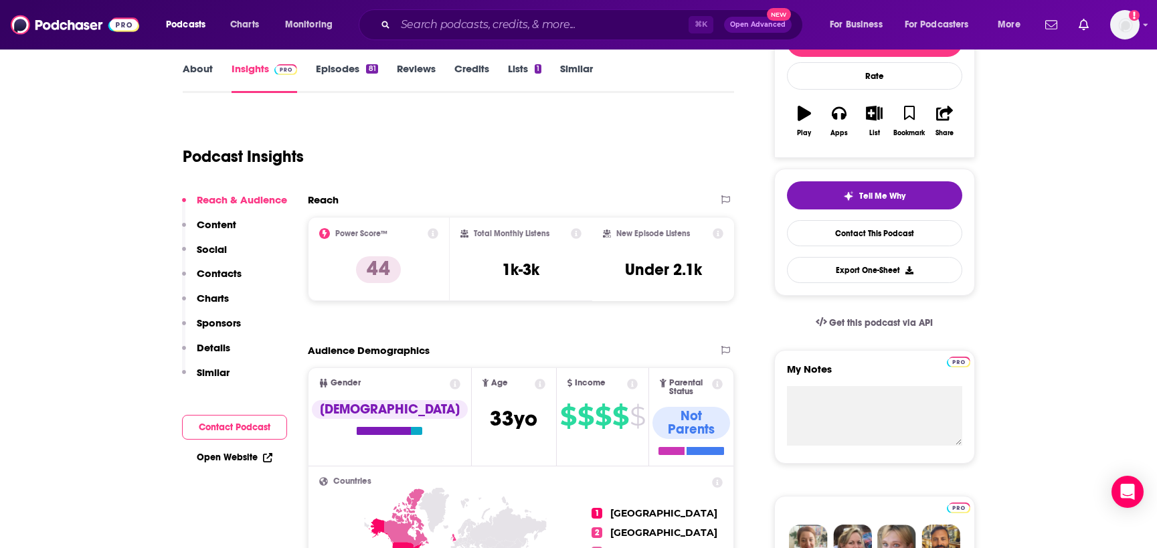
scroll to position [194, 0]
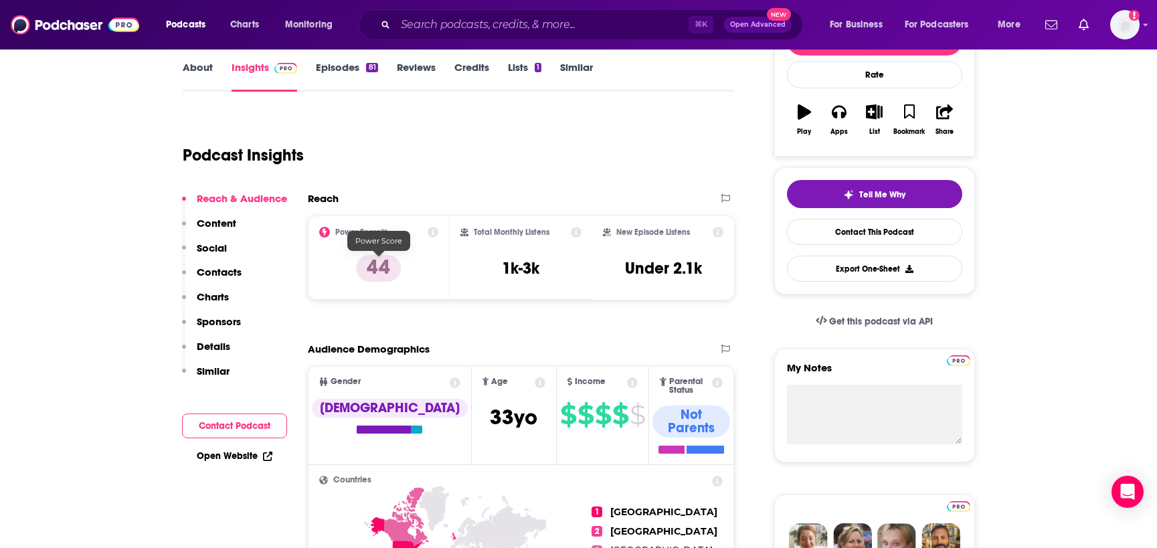
click at [342, 82] on link "Episodes 81" at bounding box center [347, 76] width 62 height 31
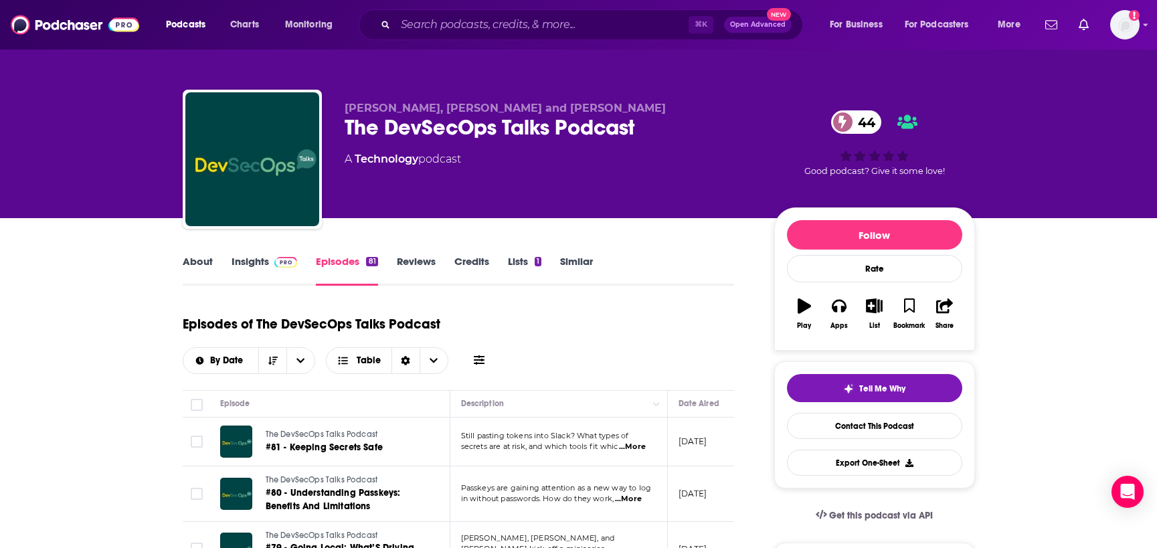
click at [269, 266] on span at bounding box center [283, 261] width 29 height 13
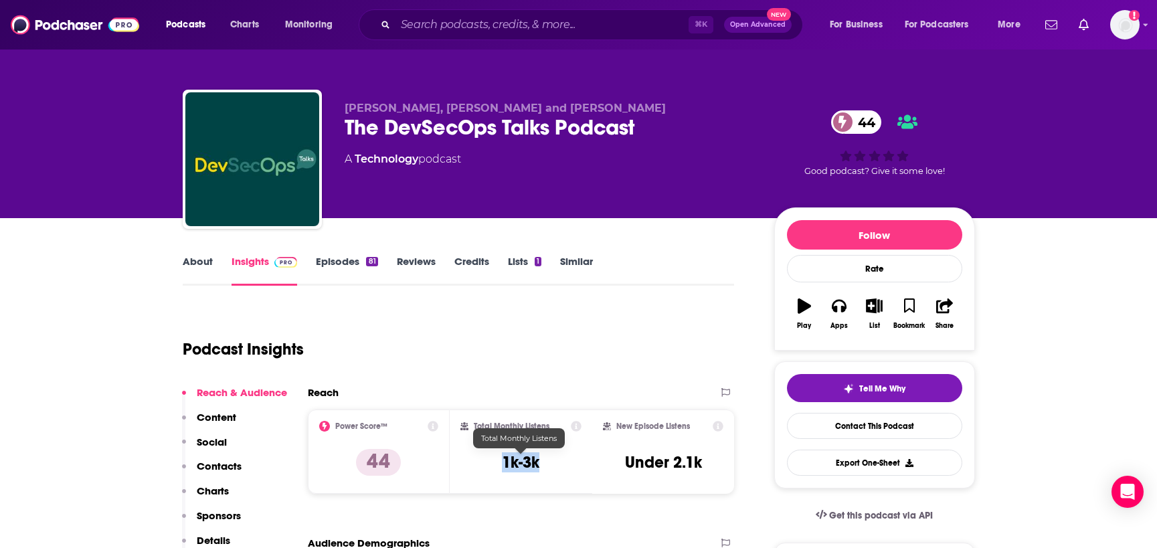
drag, startPoint x: 550, startPoint y: 464, endPoint x: 496, endPoint y: 463, distance: 54.2
click at [496, 464] on div "Total Monthly Listens 1k-3k" at bounding box center [520, 452] width 121 height 62
copy h3 "1k-3k"
drag, startPoint x: 338, startPoint y: 112, endPoint x: 469, endPoint y: 114, distance: 131.2
click at [469, 114] on div "[PERSON_NAME], [PERSON_NAME] and [PERSON_NAME] The DevSecOps Talks Podcast 44 A…" at bounding box center [579, 162] width 792 height 145
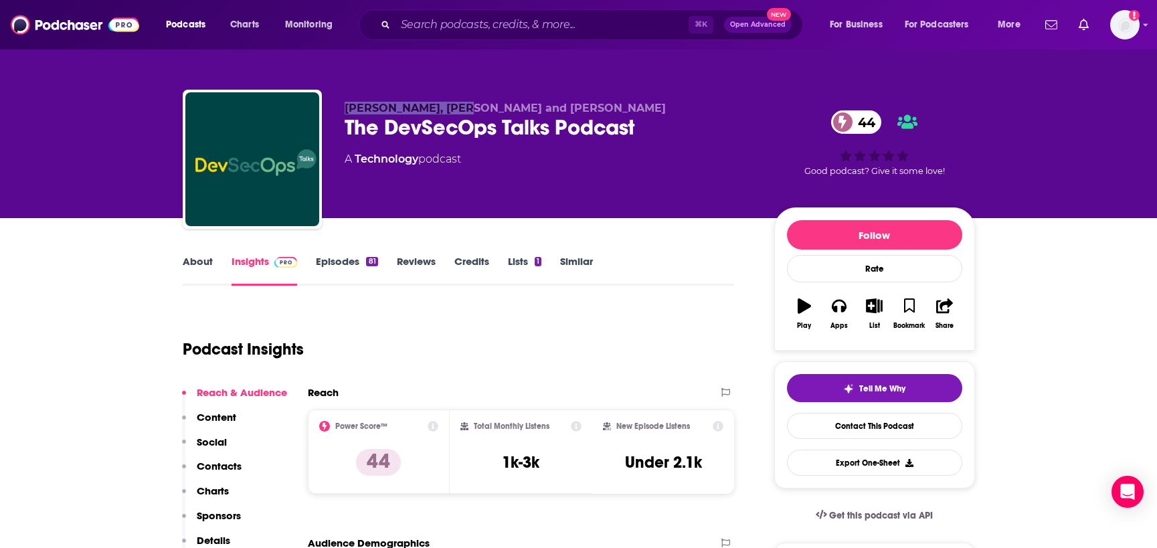
copy span "[PERSON_NAME]"
click at [424, 25] on input "Search podcasts, credits, & more..." at bounding box center [542, 24] width 293 height 21
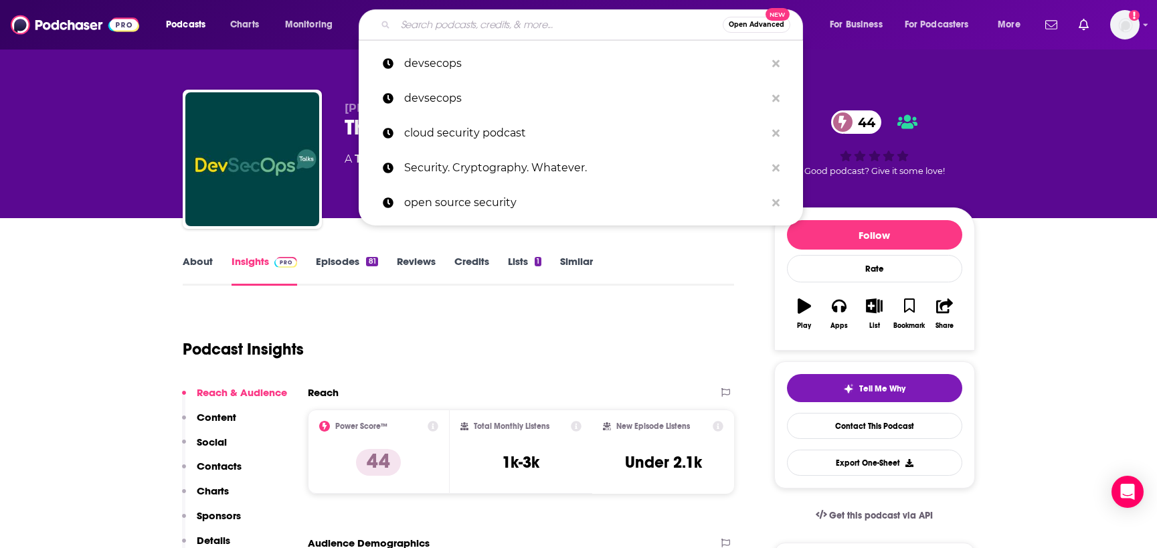
click at [424, 25] on input "Search podcasts, credits, & more..." at bounding box center [559, 24] width 327 height 21
click at [429, 139] on p "cloud security podcast" at bounding box center [584, 133] width 361 height 35
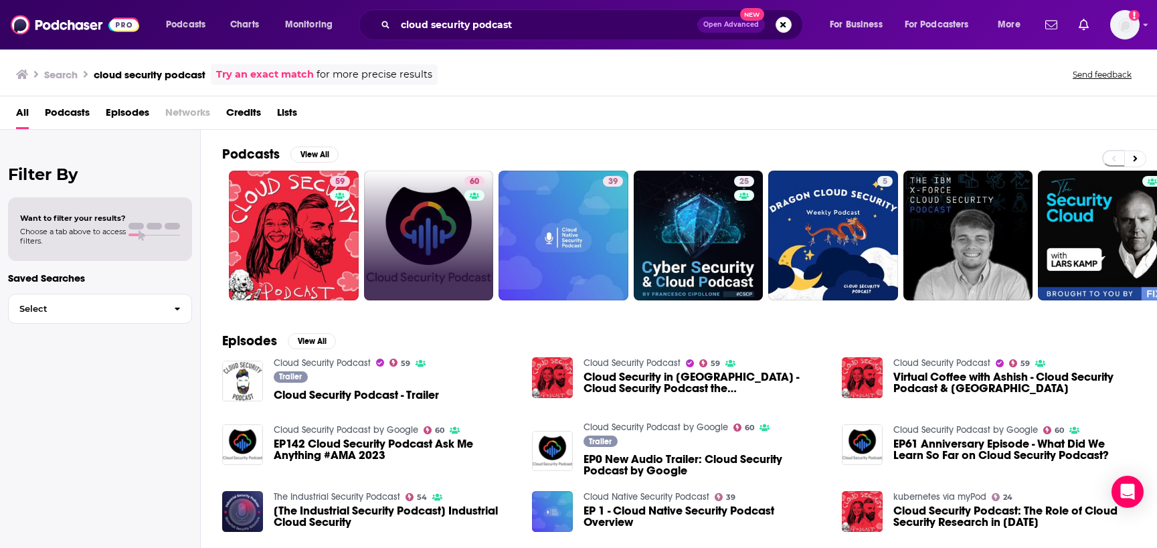
click at [431, 256] on link "60" at bounding box center [429, 236] width 130 height 130
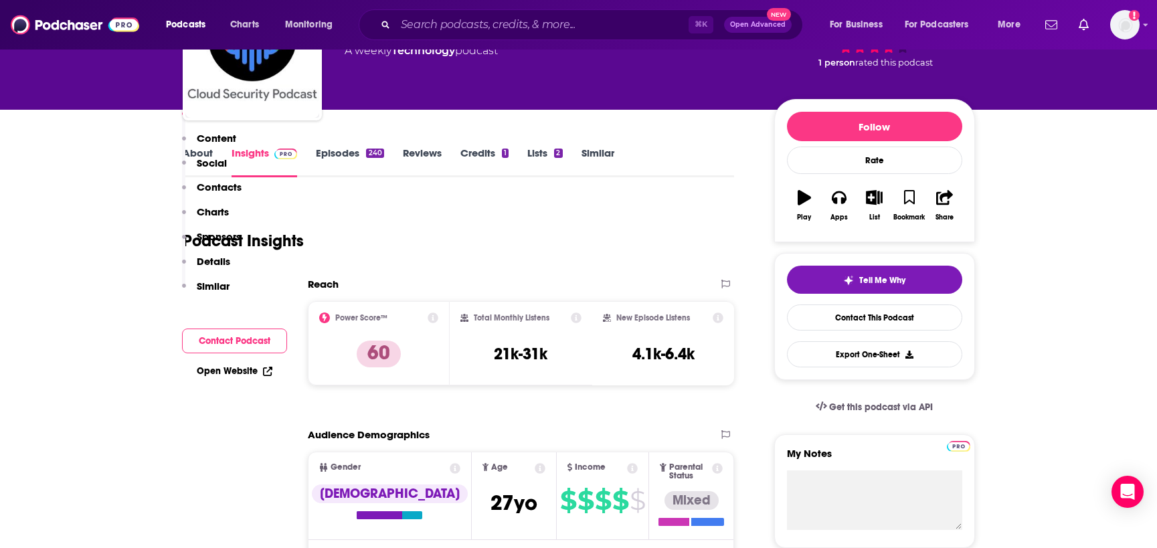
scroll to position [79, 0]
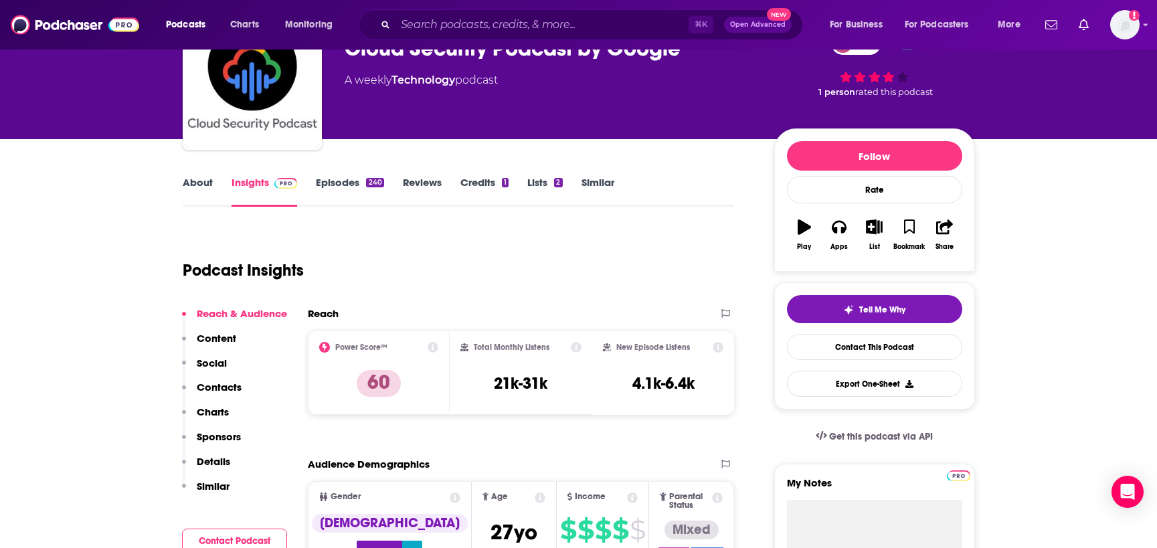
click at [198, 181] on link "About" at bounding box center [198, 191] width 30 height 31
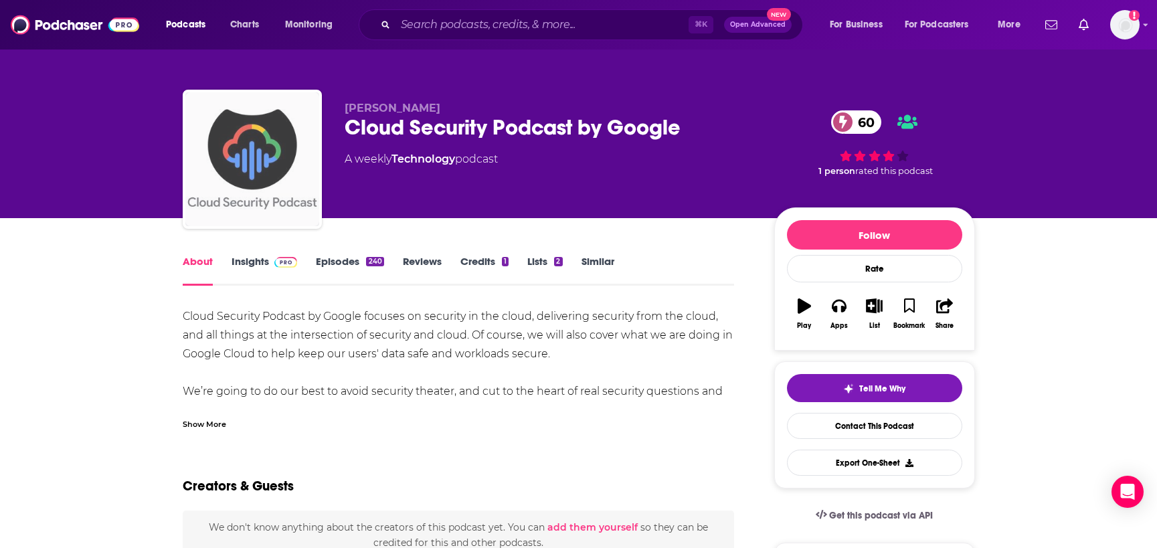
click at [197, 181] on img "Cloud Security Podcast by Google" at bounding box center [252, 159] width 134 height 134
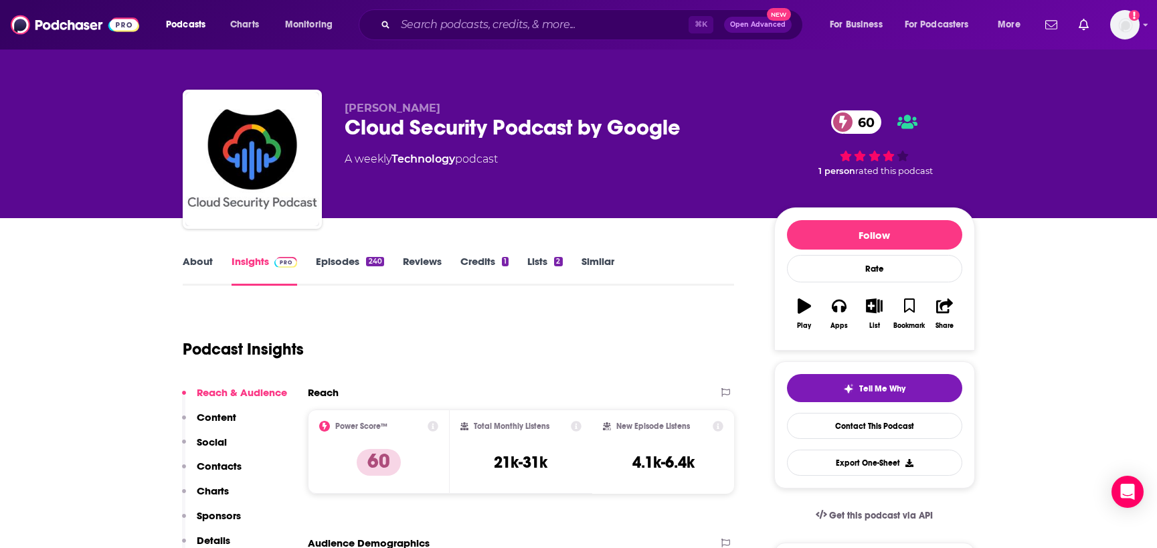
click at [202, 265] on link "About" at bounding box center [198, 270] width 30 height 31
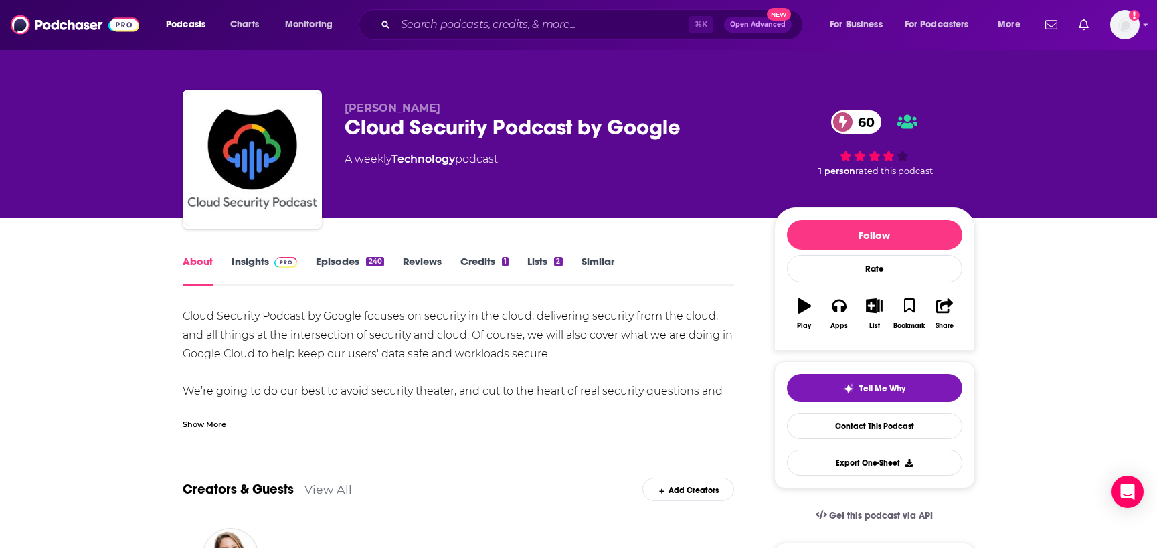
click at [250, 276] on link "Insights" at bounding box center [265, 270] width 66 height 31
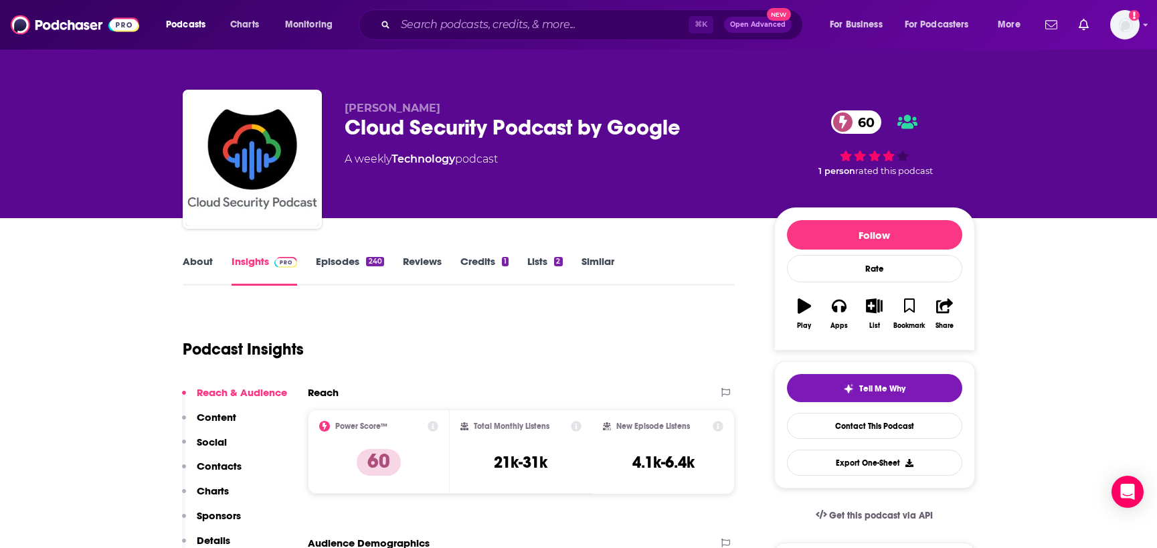
click at [191, 266] on link "About" at bounding box center [198, 270] width 30 height 31
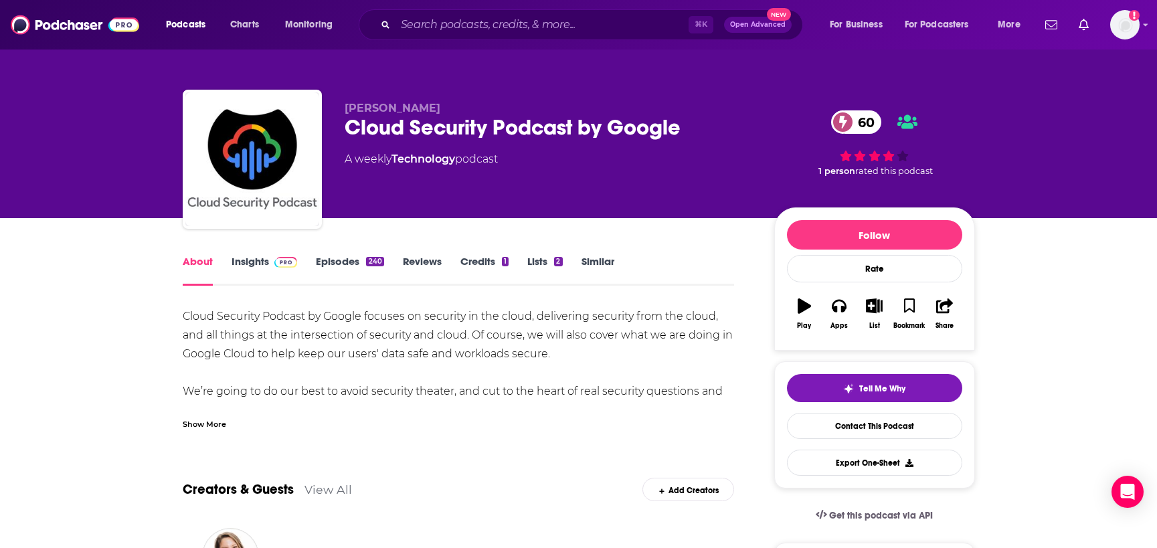
click at [193, 417] on div "Show More" at bounding box center [204, 423] width 43 height 13
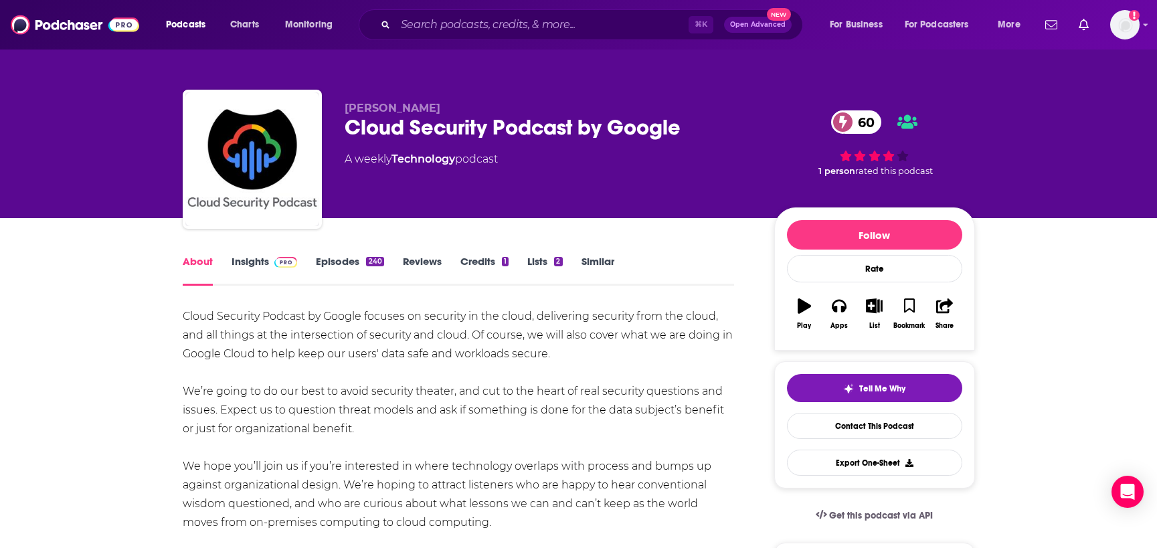
click at [262, 264] on link "Insights" at bounding box center [265, 270] width 66 height 31
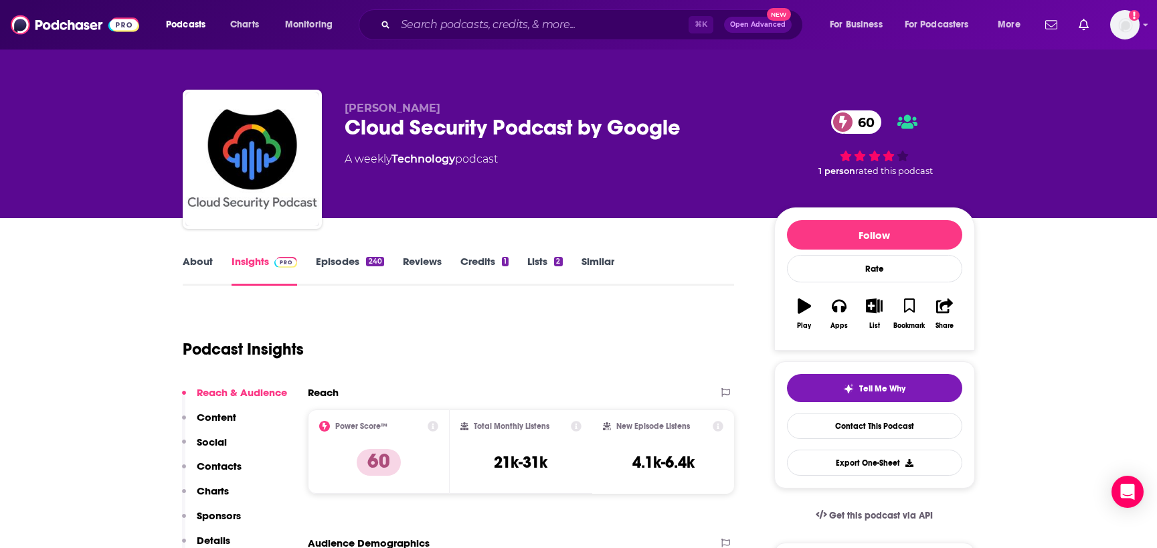
click at [321, 266] on link "Episodes 240" at bounding box center [350, 270] width 68 height 31
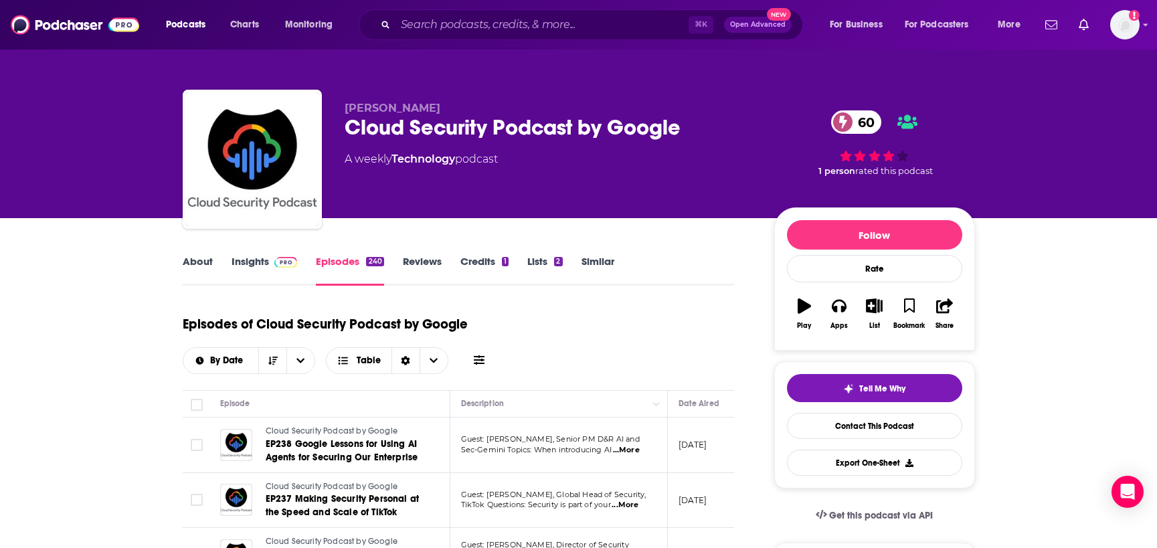
click at [644, 128] on div "Cloud Security Podcast by Google 60" at bounding box center [549, 127] width 408 height 26
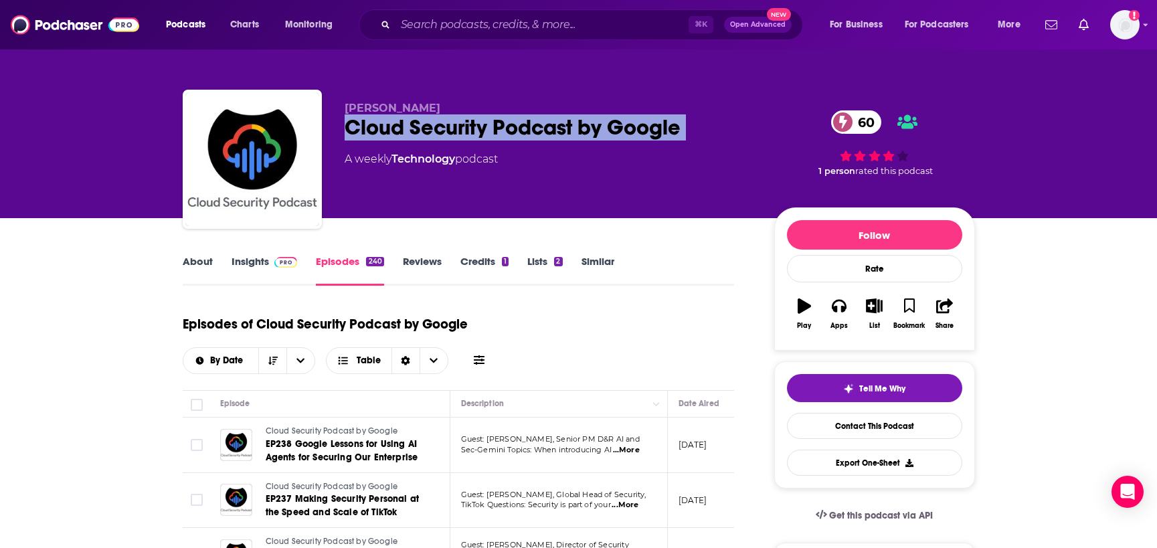
click at [644, 128] on div "Cloud Security Podcast by Google 60" at bounding box center [549, 127] width 408 height 26
copy div "Cloud Security Podcast by Google 60"
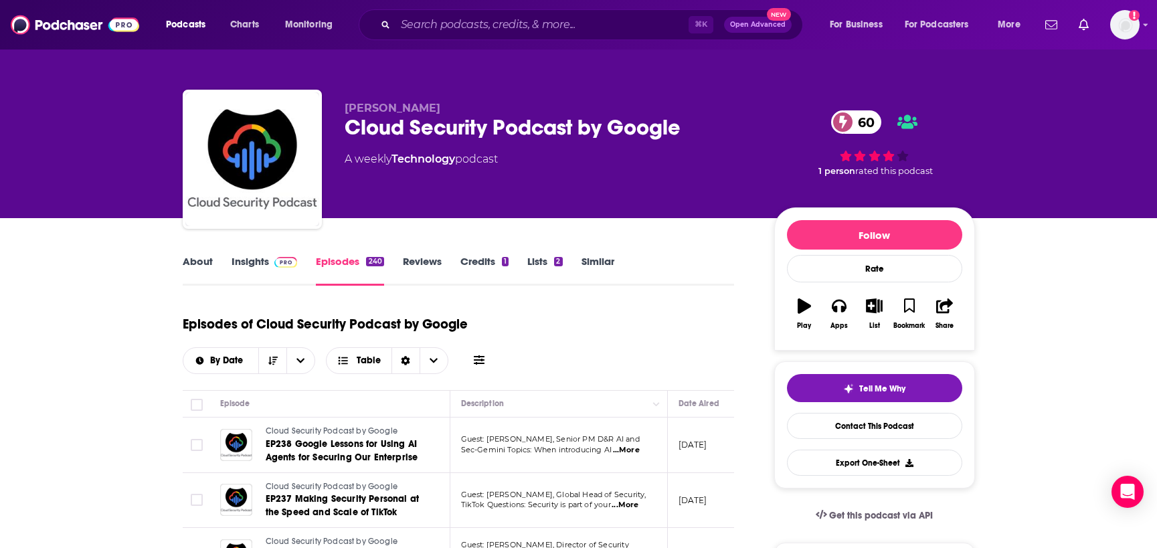
click at [414, 112] on span "[PERSON_NAME]" at bounding box center [393, 108] width 96 height 13
click at [264, 271] on link "Insights" at bounding box center [265, 270] width 66 height 31
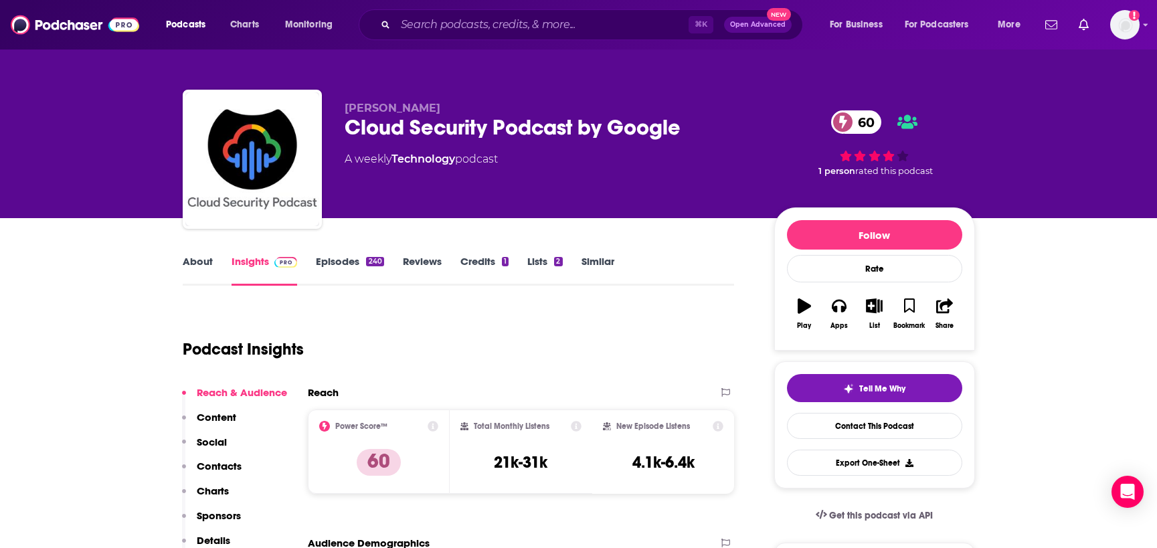
scroll to position [86, 0]
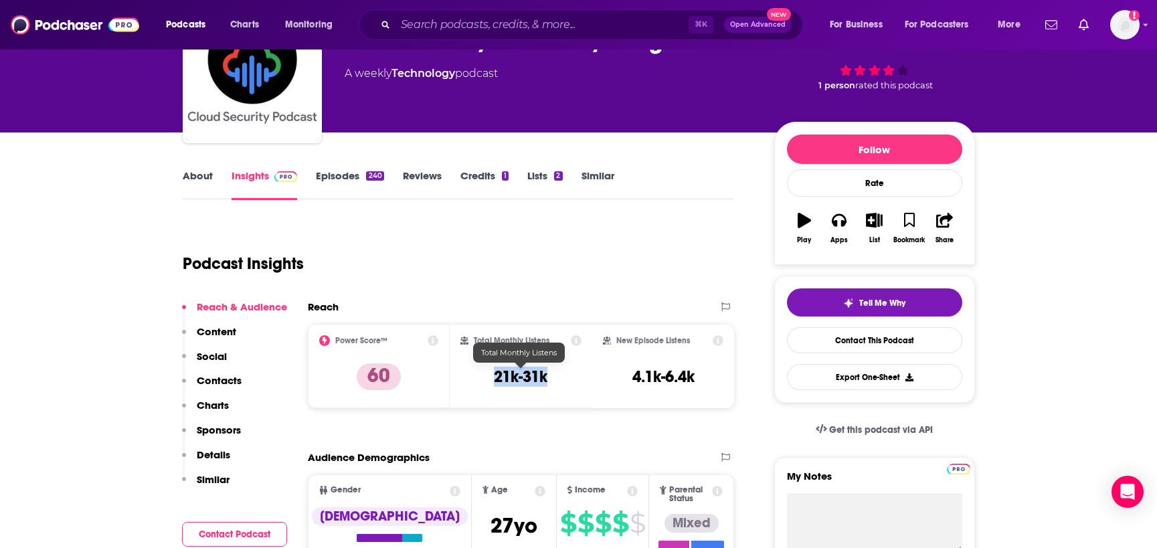
drag, startPoint x: 563, startPoint y: 378, endPoint x: 474, endPoint y: 377, distance: 89.0
click at [474, 377] on div "Total Monthly Listens 21k-31k" at bounding box center [520, 366] width 121 height 62
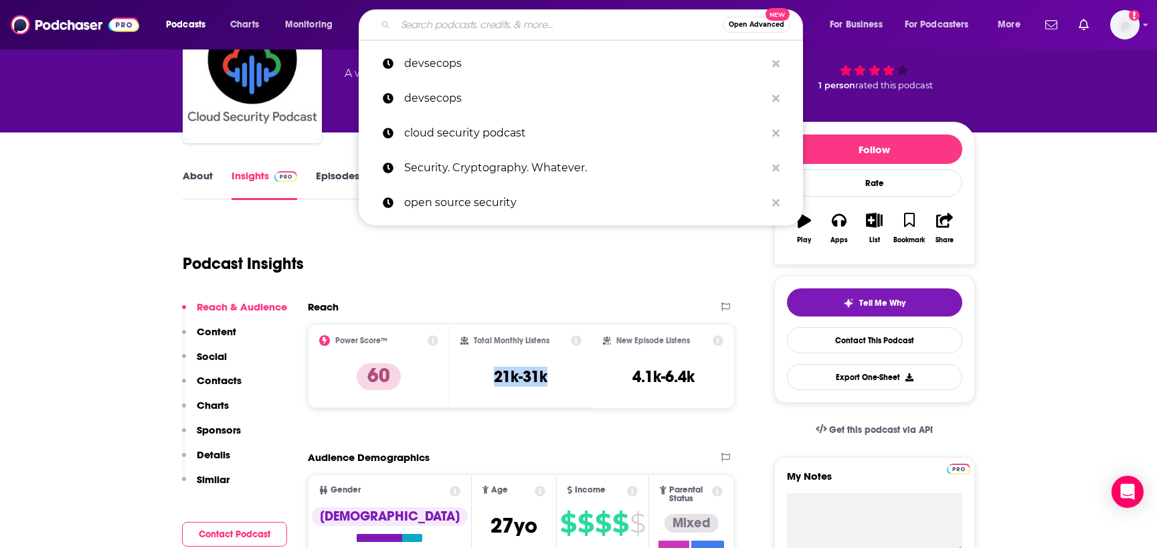
click at [426, 35] on input "Search podcasts, credits, & more..." at bounding box center [559, 24] width 327 height 21
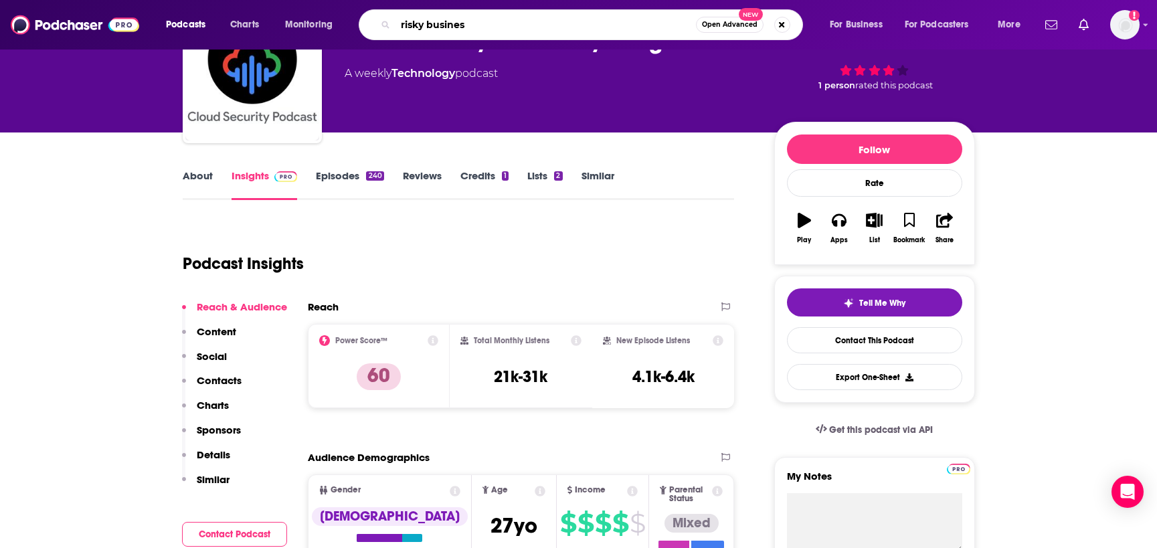
type input "risky business"
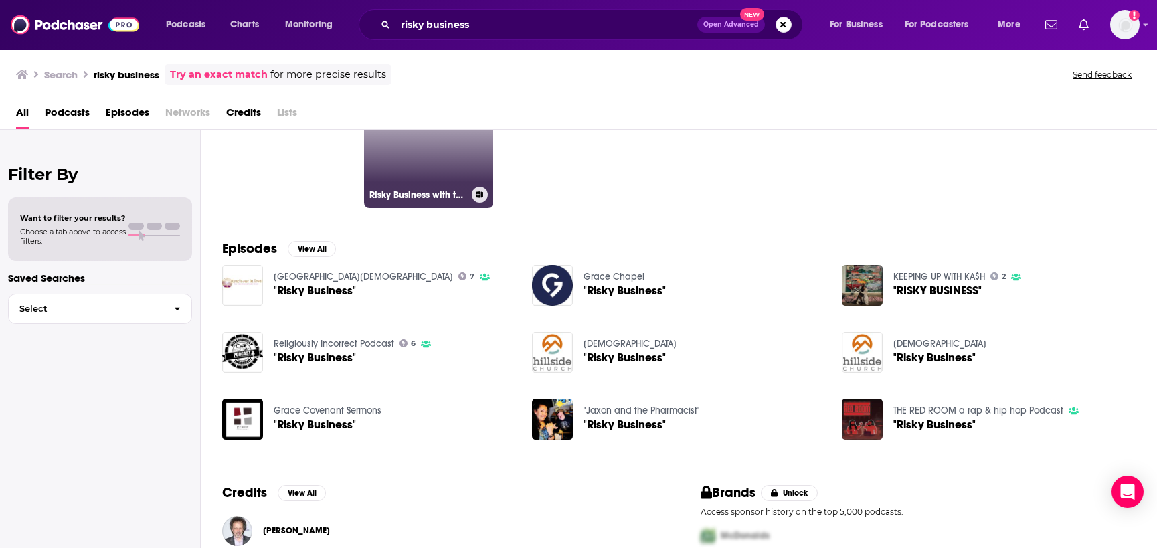
scroll to position [96, 0]
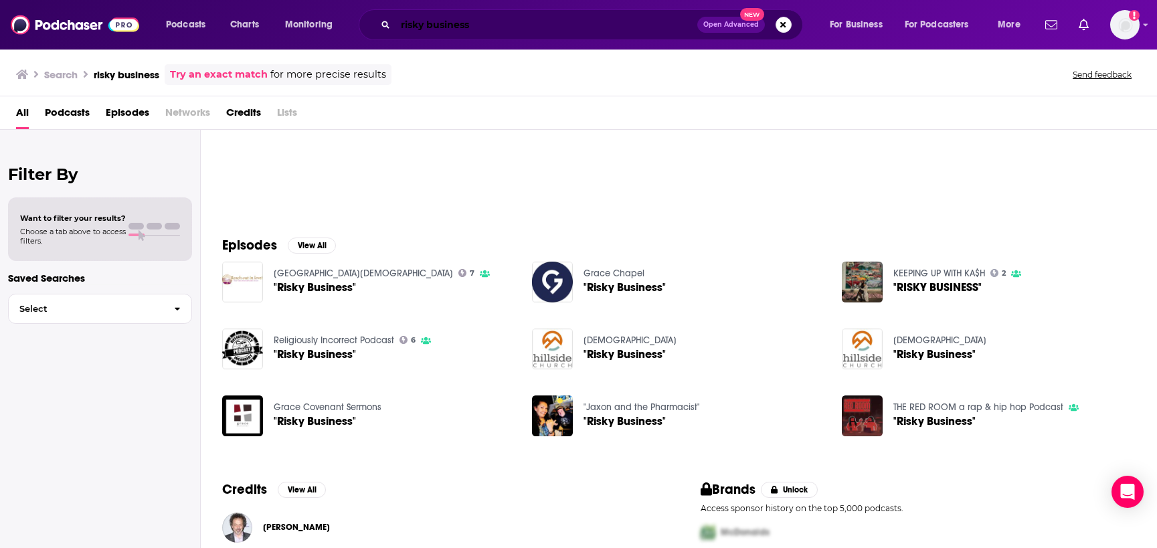
click at [485, 29] on input "risky business" at bounding box center [547, 24] width 302 height 21
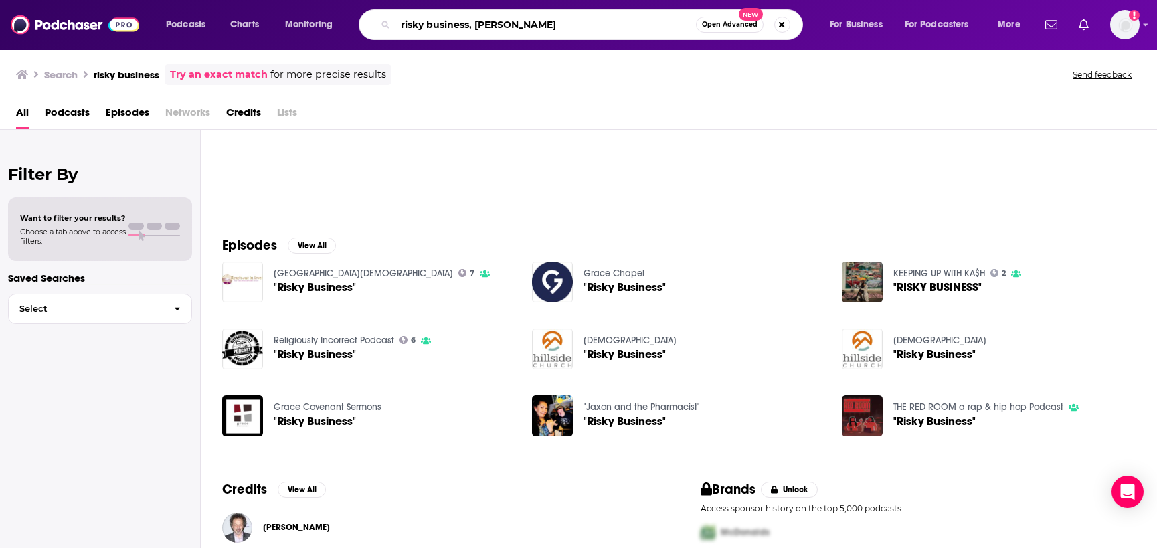
type input "risky business, [PERSON_NAME]"
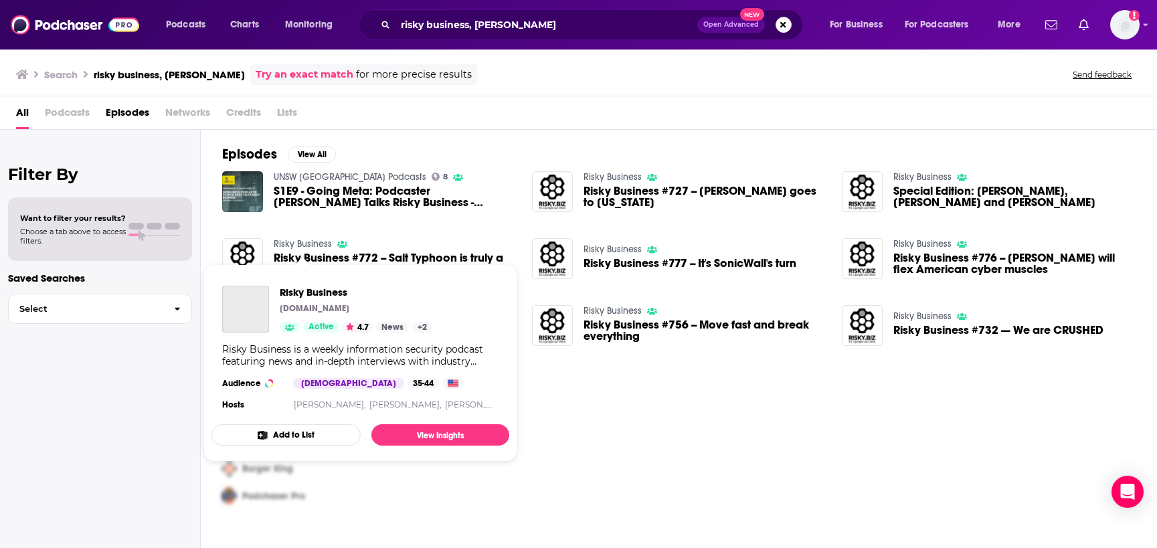
click at [313, 244] on link "Risky Business" at bounding box center [303, 243] width 58 height 11
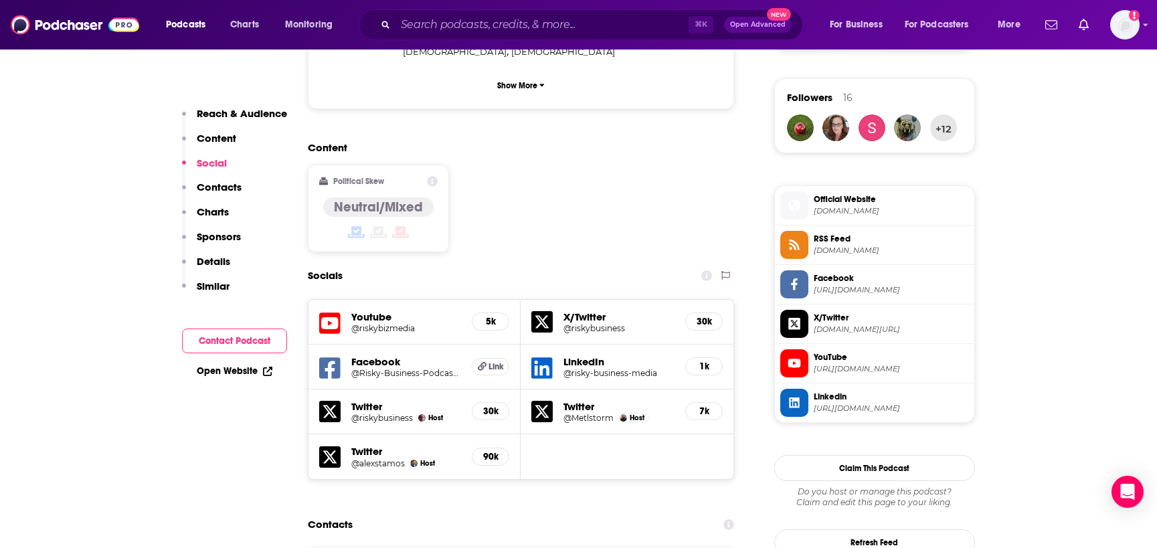
scroll to position [957, 0]
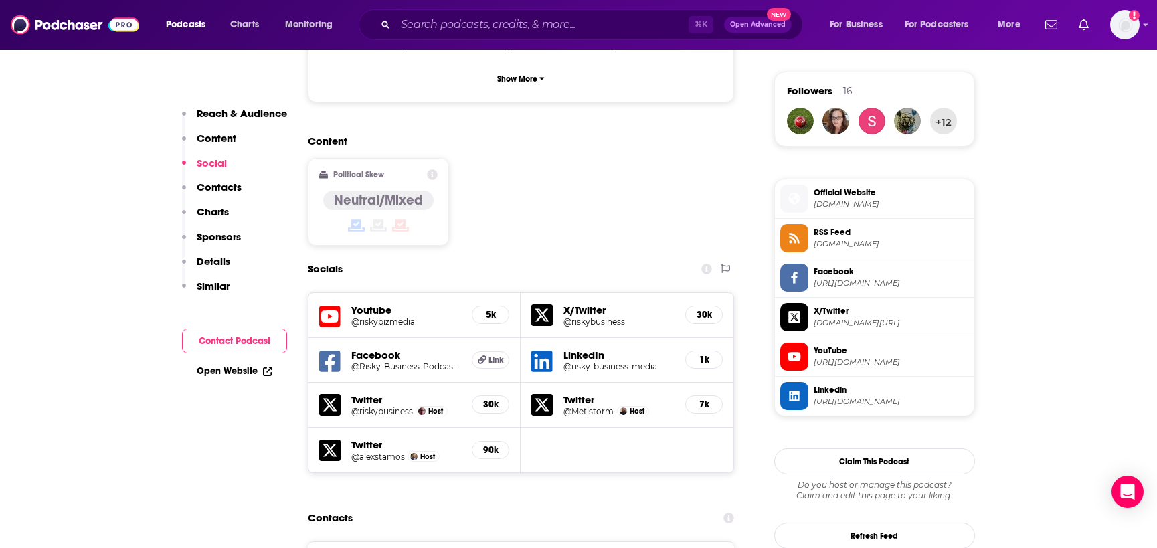
click at [377, 304] on h5 "Youtube" at bounding box center [406, 310] width 110 height 13
click at [377, 317] on h5 "@riskybizmedia" at bounding box center [406, 322] width 110 height 10
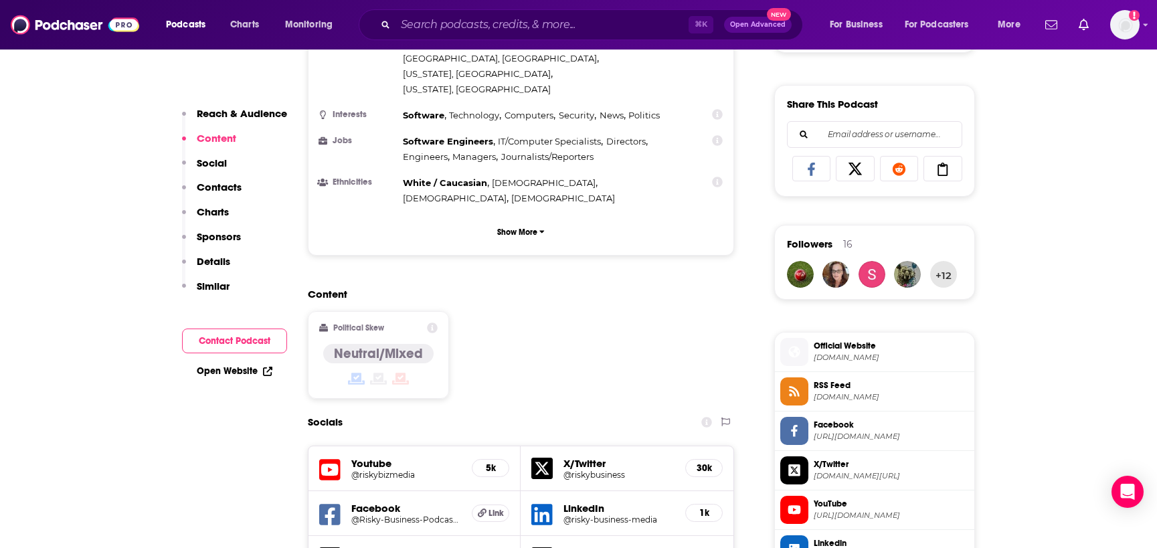
scroll to position [719, 0]
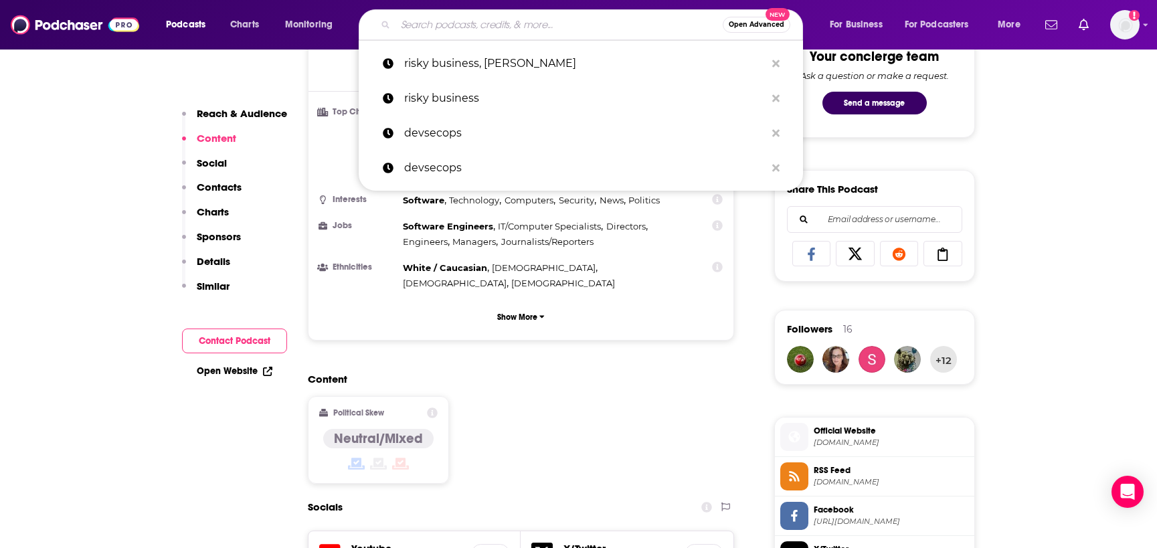
click at [418, 27] on input "Search podcasts, credits, & more..." at bounding box center [559, 24] width 327 height 21
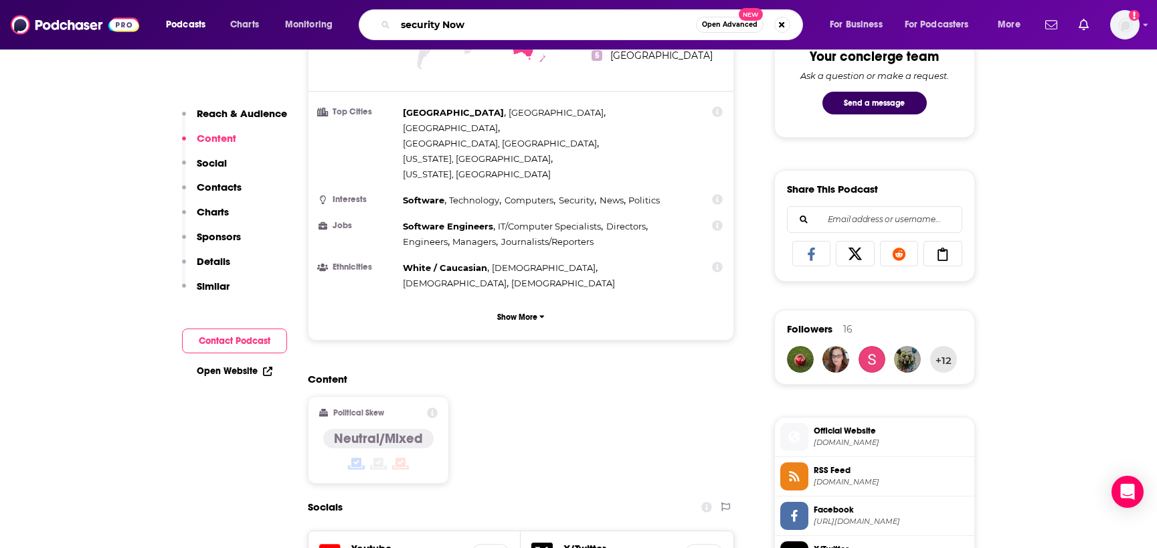
type input "security Now!"
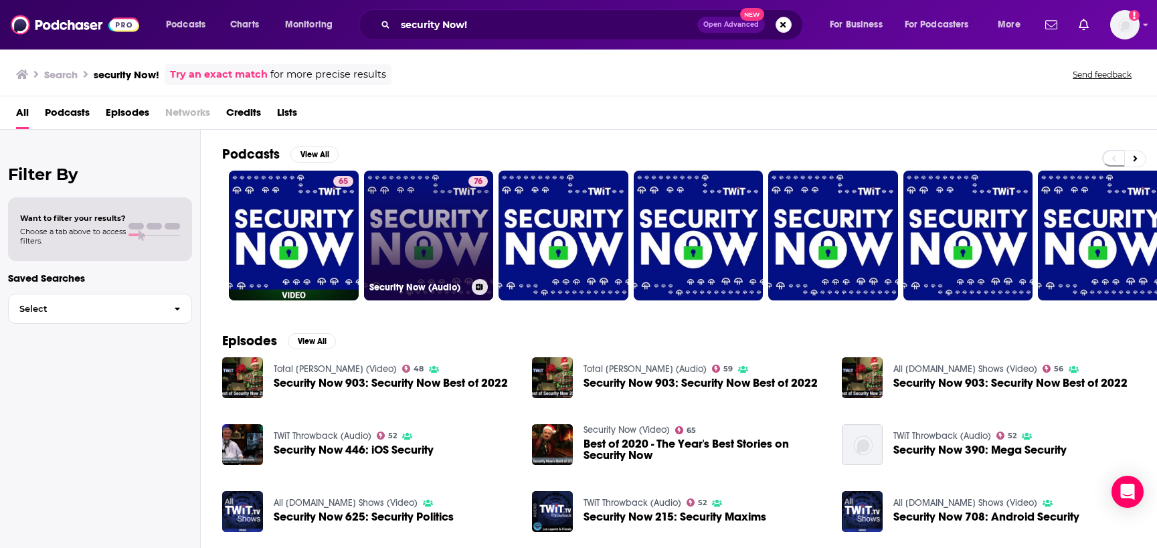
click at [391, 191] on link "76 Security Now (Audio)" at bounding box center [429, 236] width 130 height 130
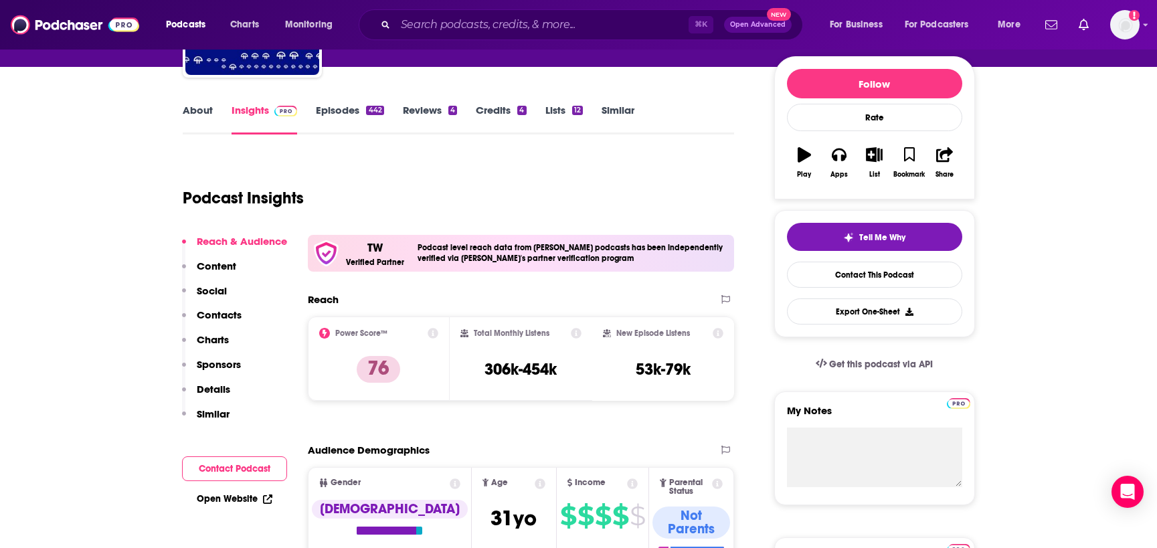
scroll to position [153, 0]
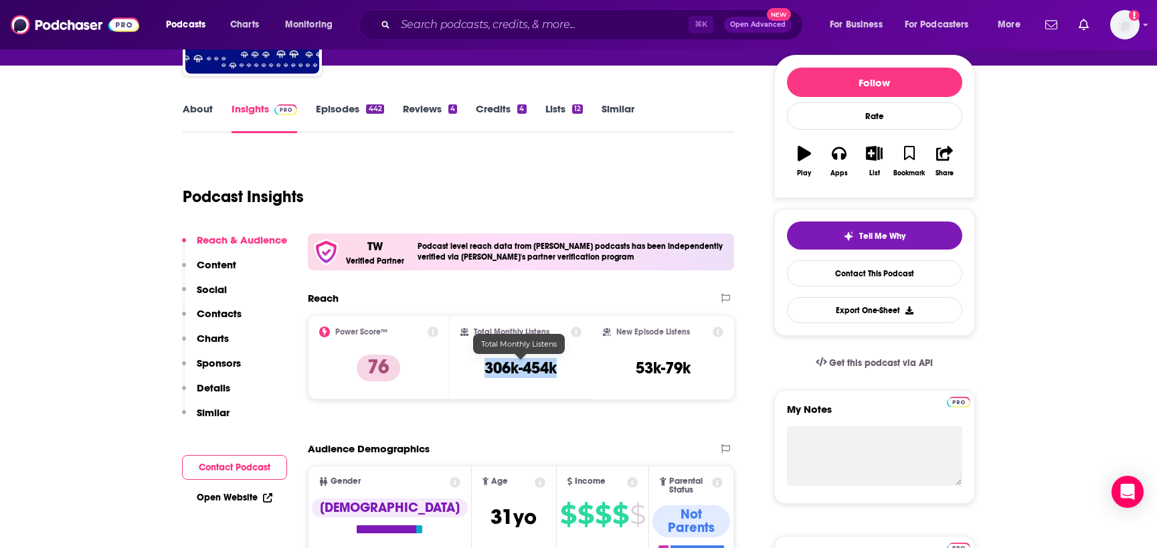
drag, startPoint x: 560, startPoint y: 371, endPoint x: 487, endPoint y: 371, distance: 72.9
click at [487, 371] on div "Total Monthly Listens 306k-454k" at bounding box center [520, 358] width 121 height 62
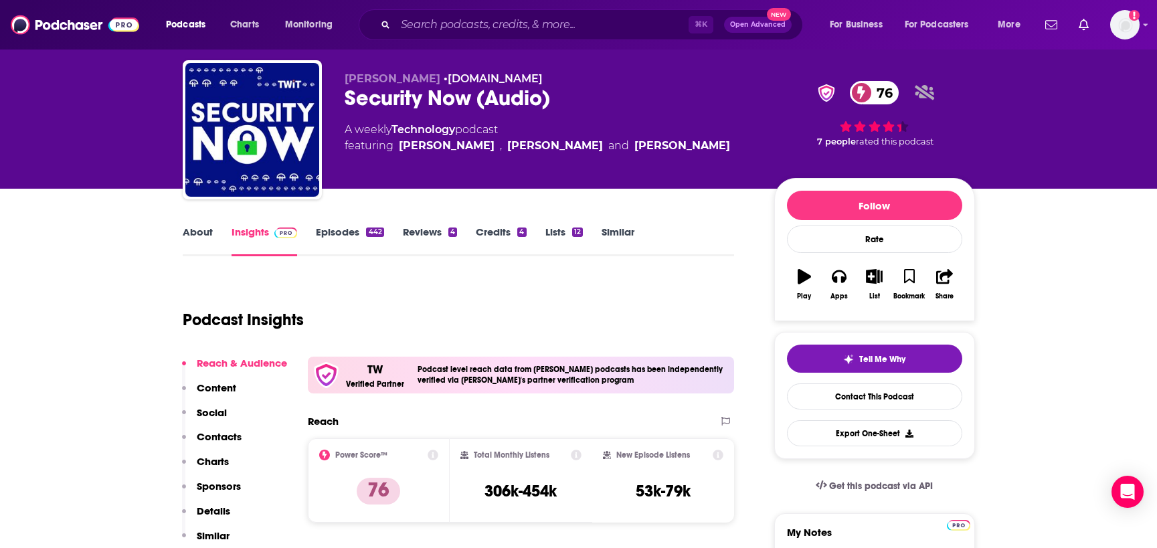
click at [193, 231] on link "About" at bounding box center [198, 241] width 30 height 31
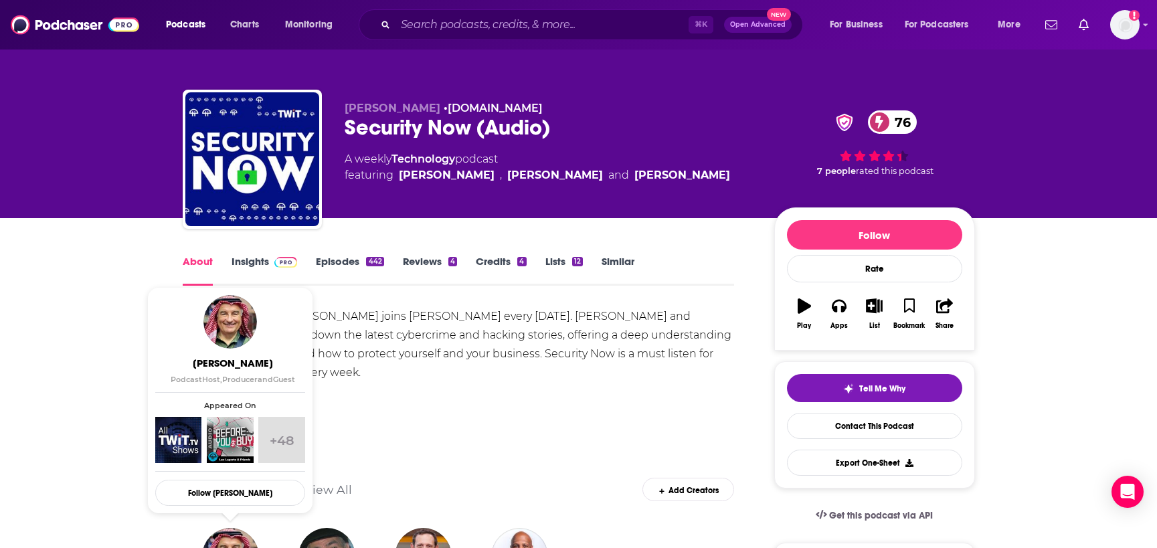
click at [251, 268] on link "Insights" at bounding box center [265, 270] width 66 height 31
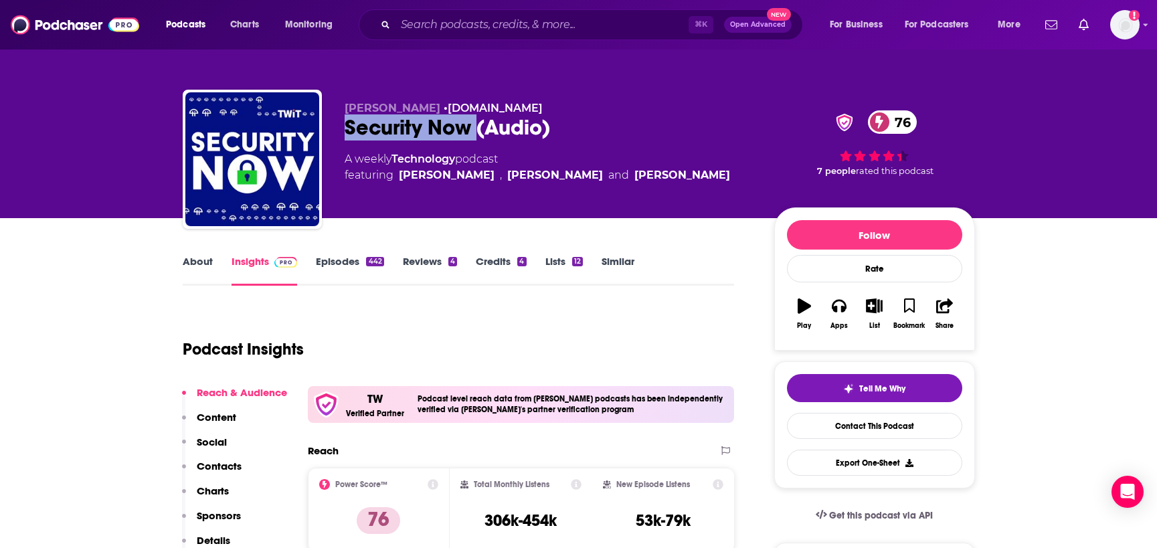
drag, startPoint x: 478, startPoint y: 133, endPoint x: 348, endPoint y: 131, distance: 130.5
click at [348, 133] on div "Security Now (Audio) 76" at bounding box center [549, 127] width 408 height 26
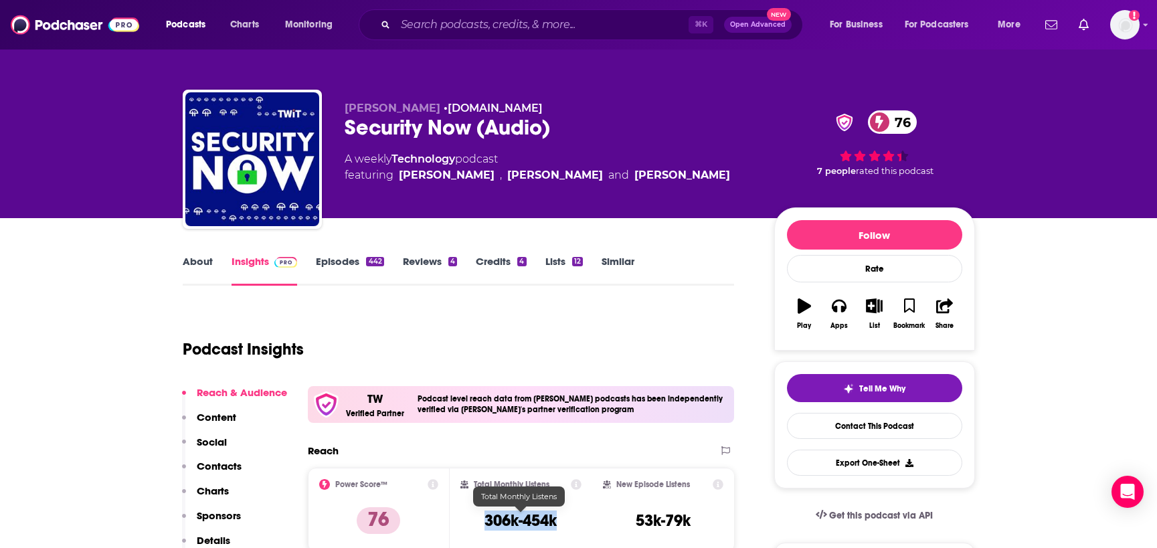
drag, startPoint x: 557, startPoint y: 520, endPoint x: 485, endPoint y: 521, distance: 72.9
click at [485, 521] on h3 "306k-454k" at bounding box center [521, 521] width 72 height 20
click at [458, 25] on input "Search podcasts, credits, & more..." at bounding box center [542, 24] width 293 height 21
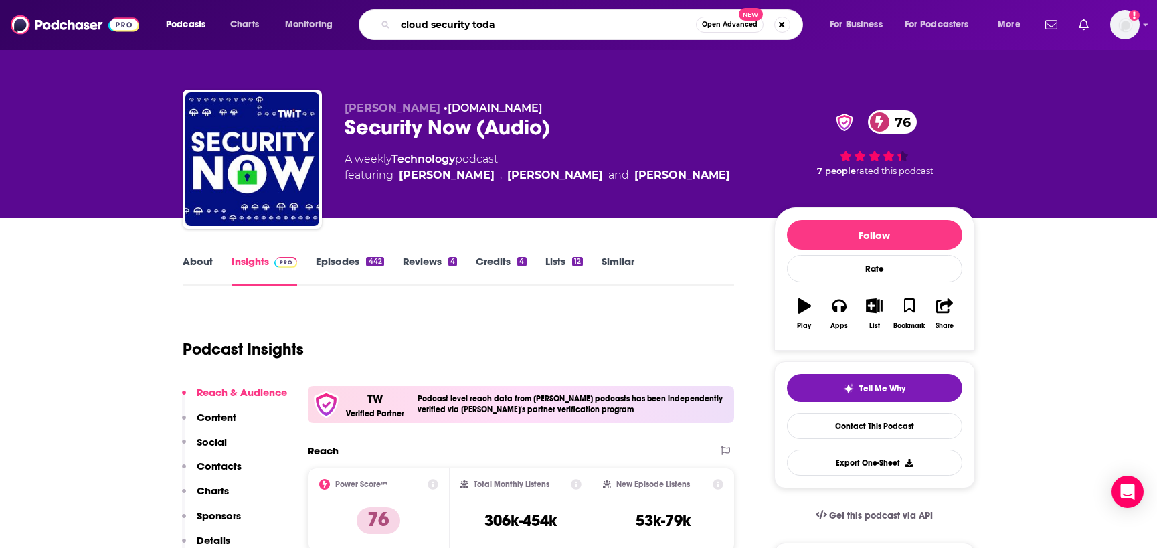
type input "cloud security [DATE]"
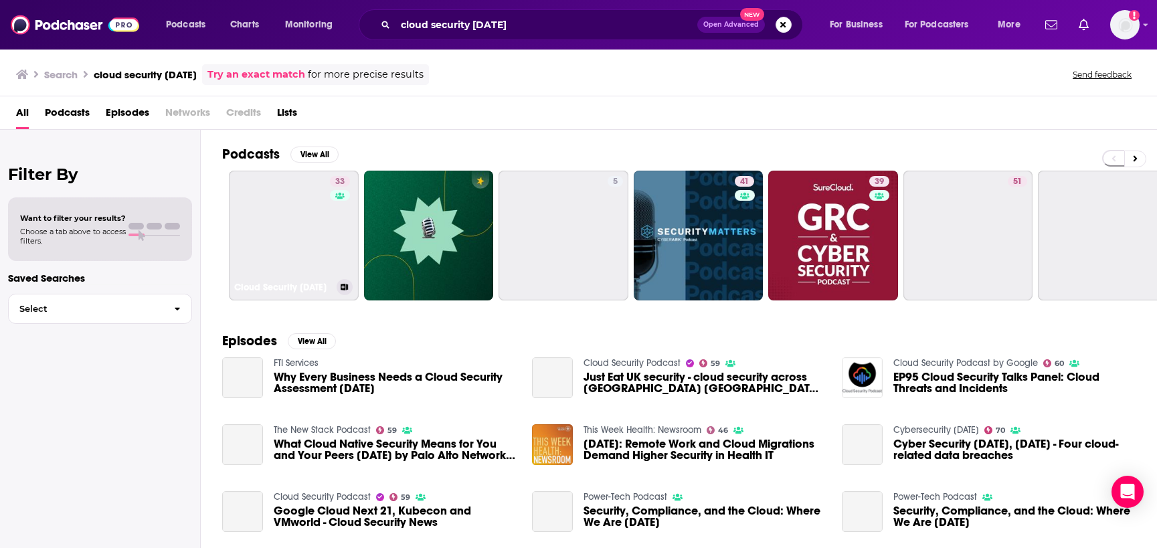
click at [341, 242] on div "33" at bounding box center [341, 227] width 23 height 103
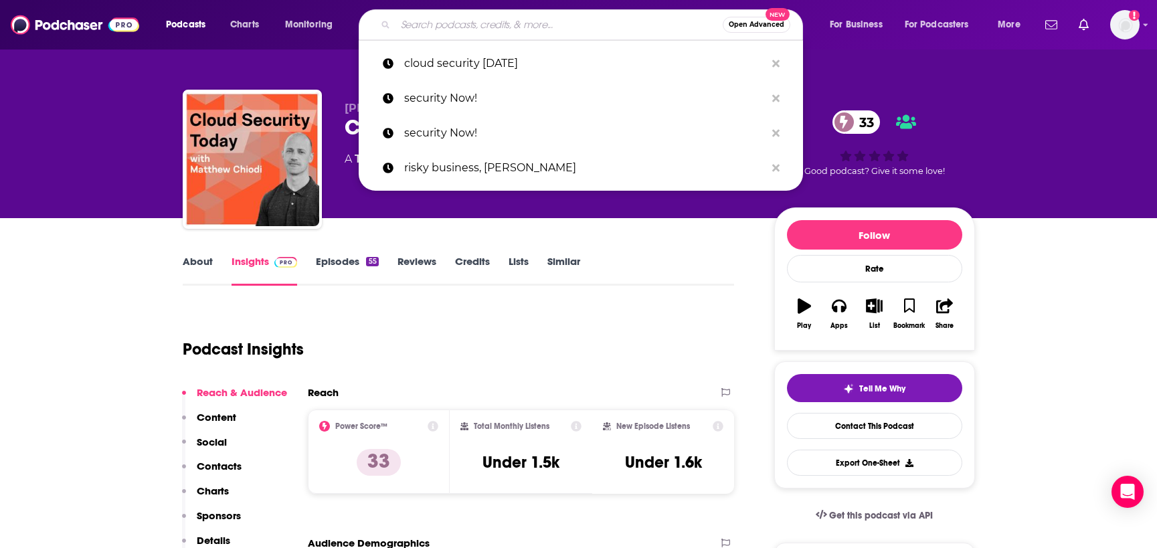
click at [444, 20] on input "Search podcasts, credits, & more..." at bounding box center [559, 24] width 327 height 21
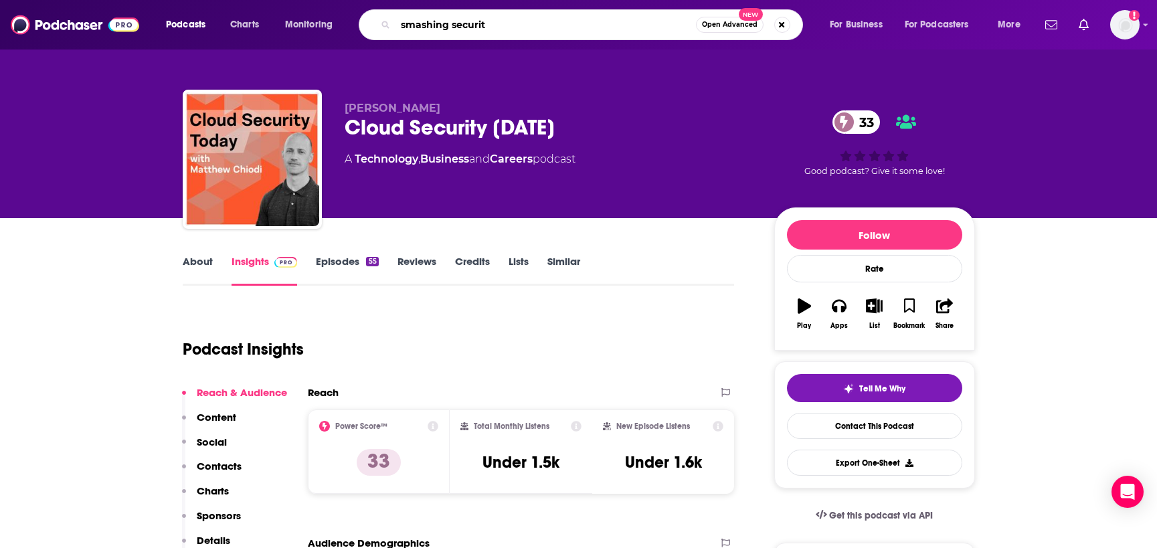
type input "smashing security"
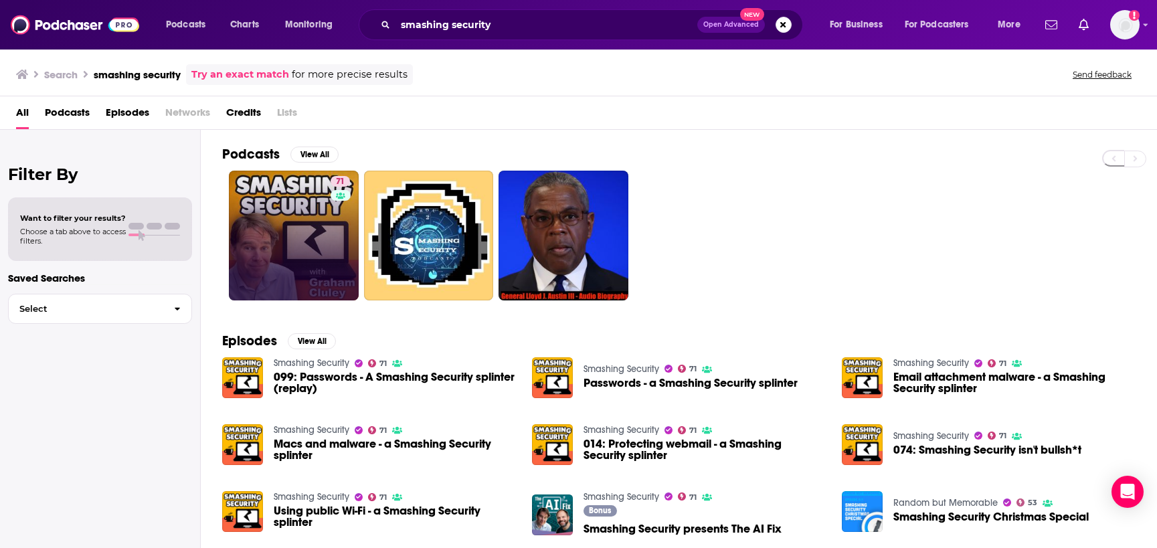
click at [321, 215] on div "Has guests" at bounding box center [339, 215] width 56 height 20
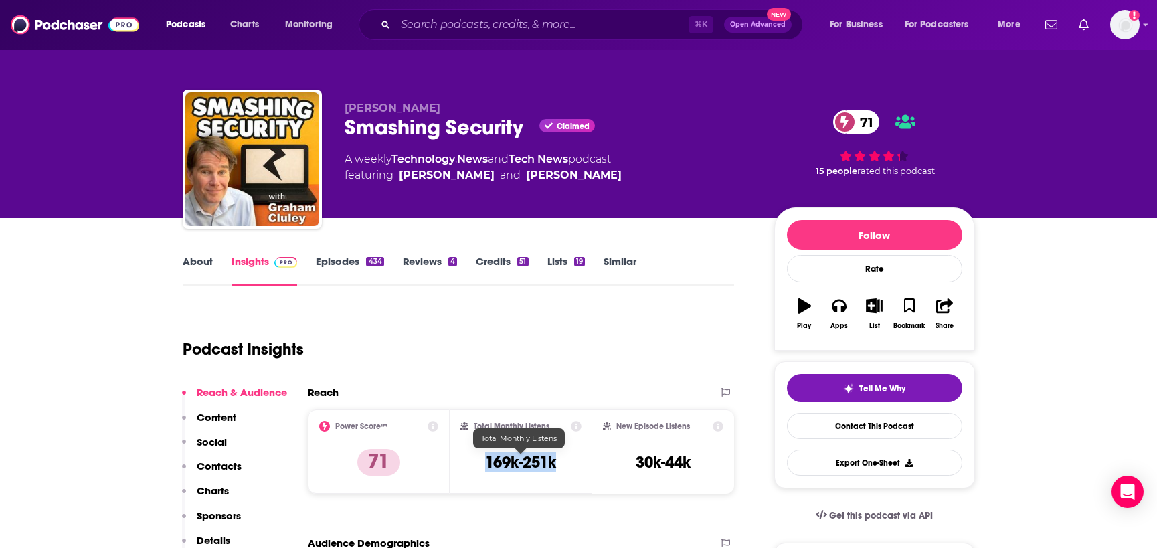
drag, startPoint x: 557, startPoint y: 462, endPoint x: 482, endPoint y: 464, distance: 75.0
click at [482, 464] on div "Total Monthly Listens 169k-251k" at bounding box center [520, 452] width 121 height 62
click at [412, 37] on div "⌘ K Open Advanced New" at bounding box center [581, 24] width 444 height 31
click at [414, 27] on input "Search podcasts, credits, & more..." at bounding box center [542, 24] width 293 height 21
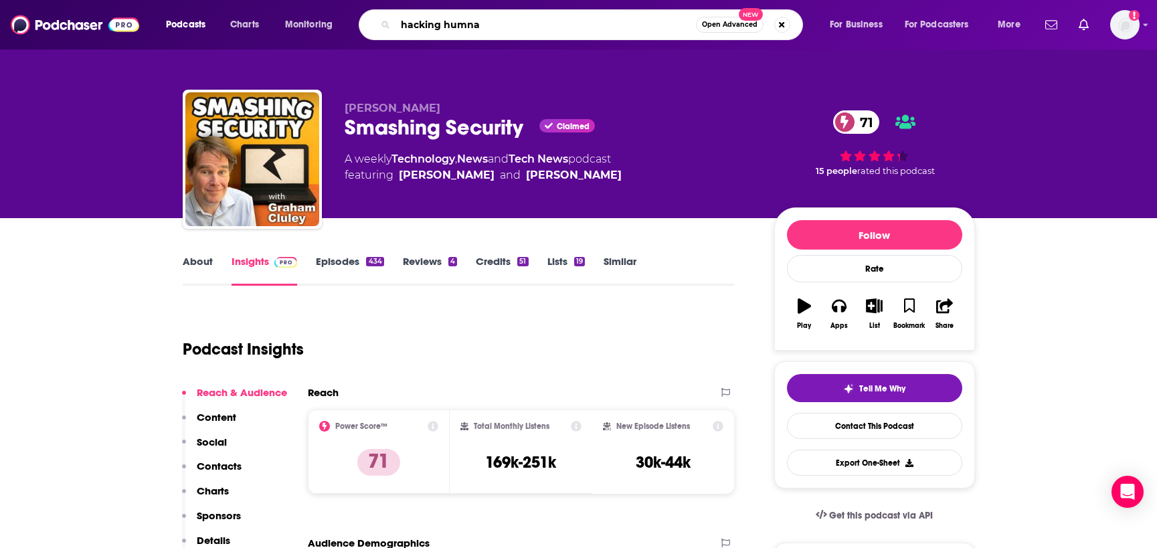
type input "hacking humnas"
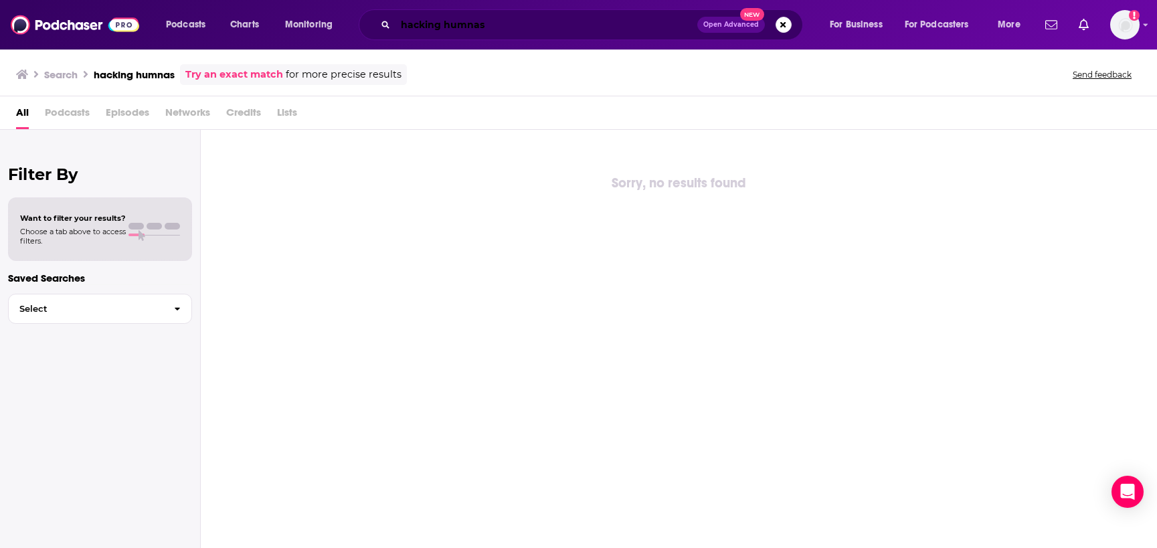
click at [447, 30] on input "hacking humnas" at bounding box center [547, 24] width 302 height 21
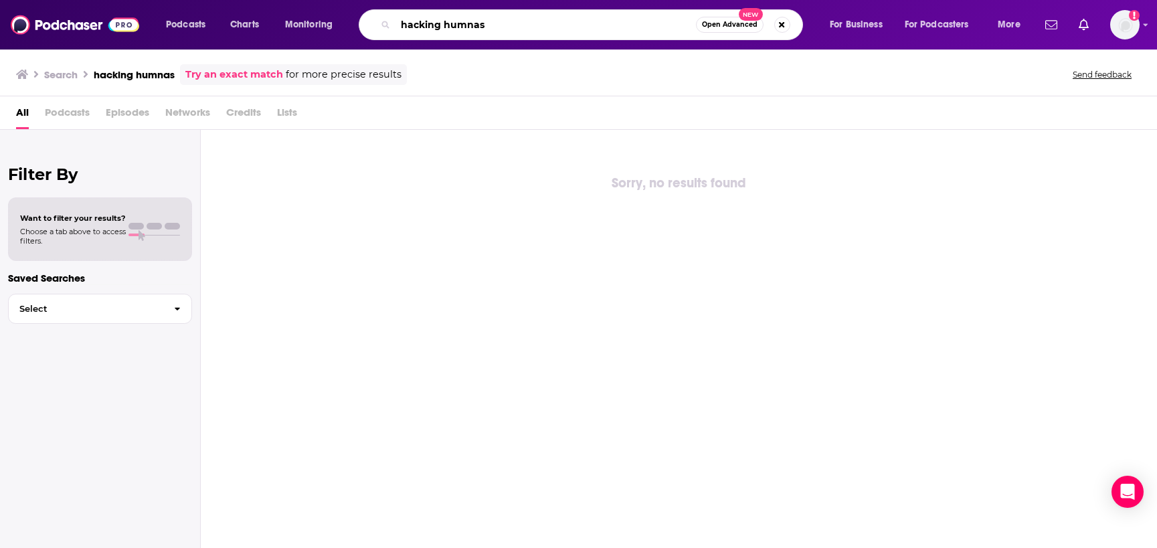
click at [493, 27] on input "hacking humnas" at bounding box center [546, 24] width 300 height 21
type input "hacking humans"
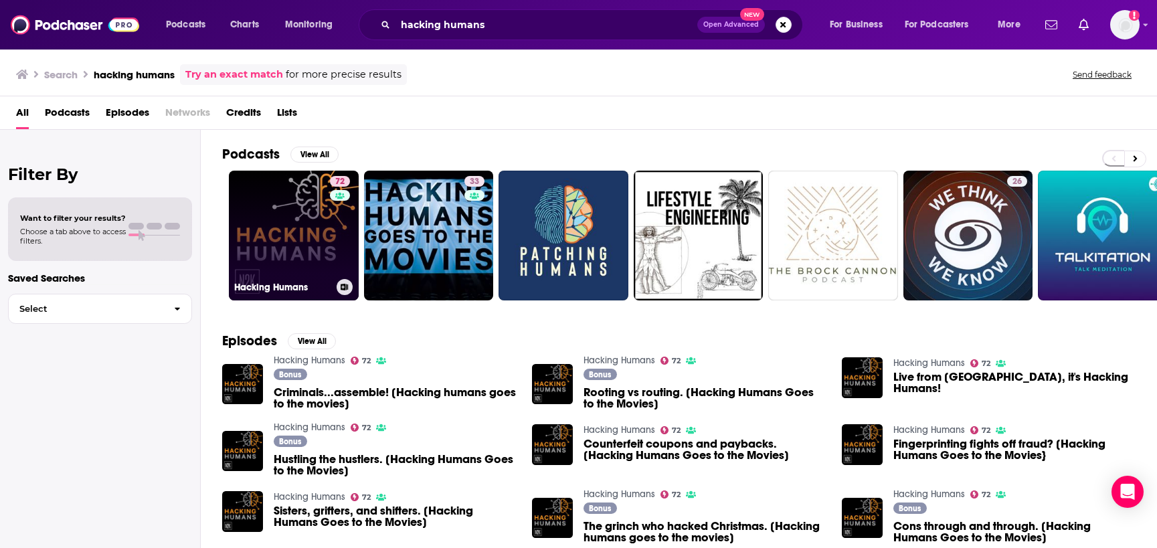
click at [275, 217] on link "72 Hacking Humans" at bounding box center [294, 236] width 130 height 130
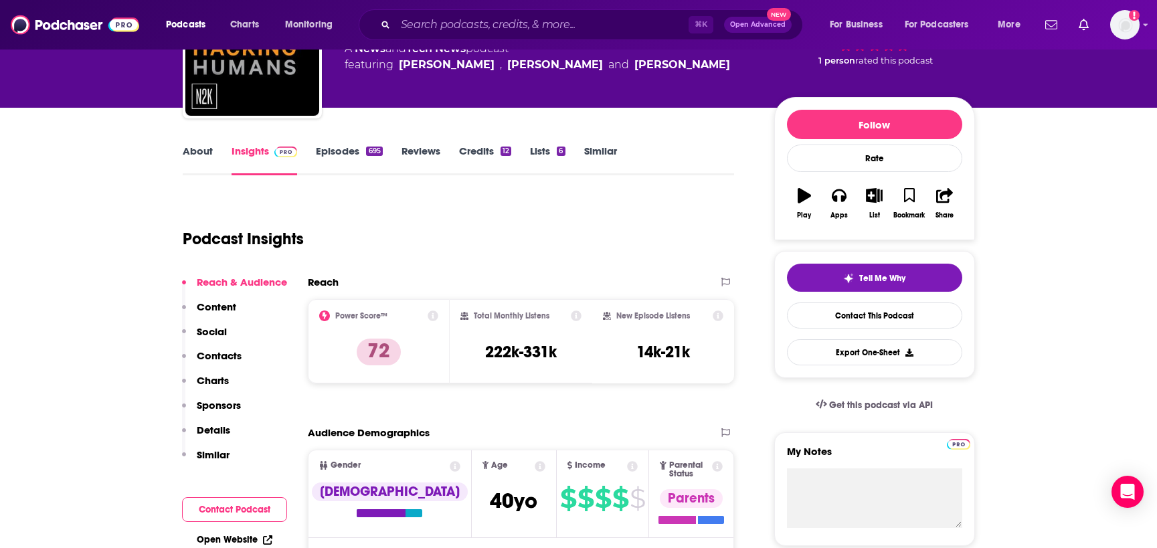
scroll to position [102, 0]
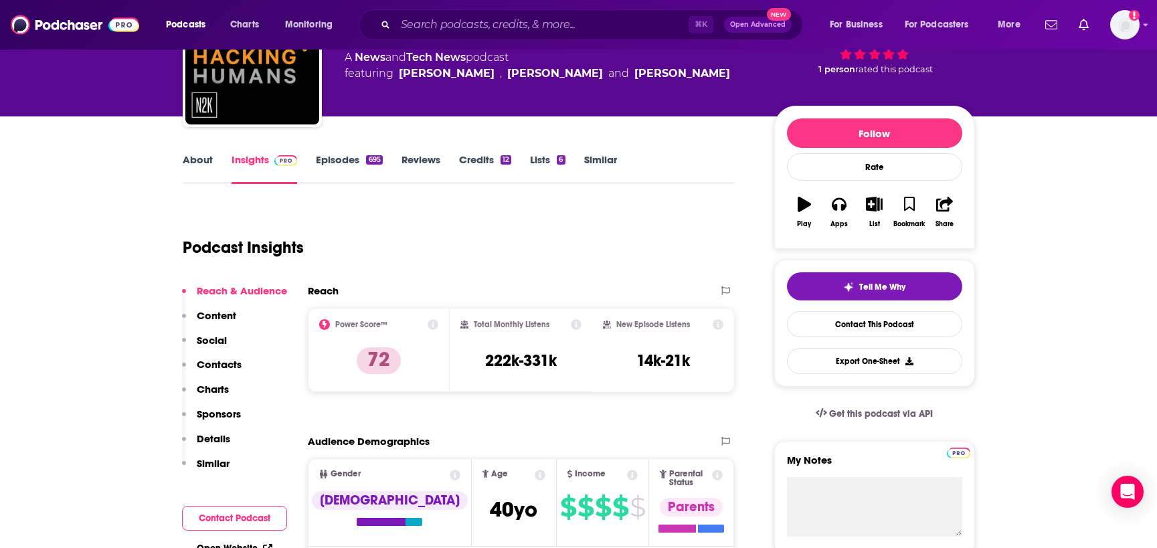
click at [358, 165] on link "Episodes 695" at bounding box center [349, 168] width 66 height 31
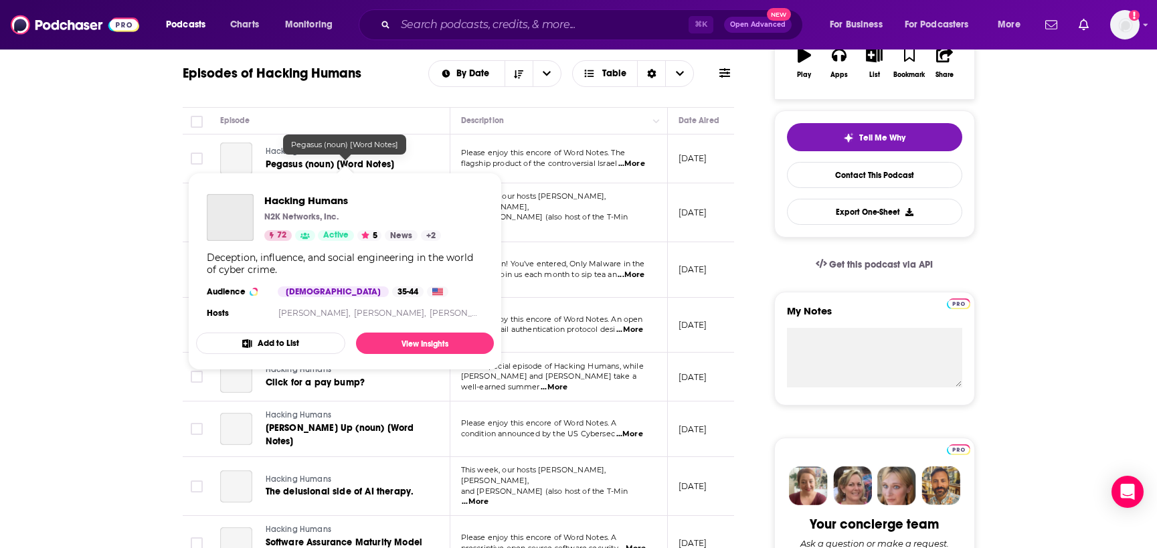
scroll to position [266, 0]
